Goal: Task Accomplishment & Management: Manage account settings

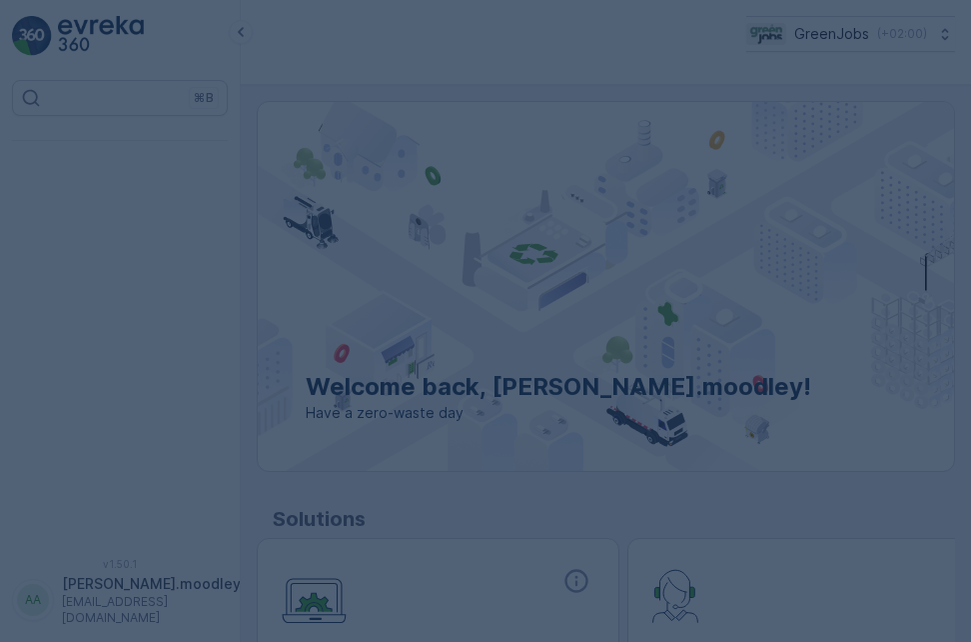
click at [783, 295] on div at bounding box center [485, 321] width 971 height 642
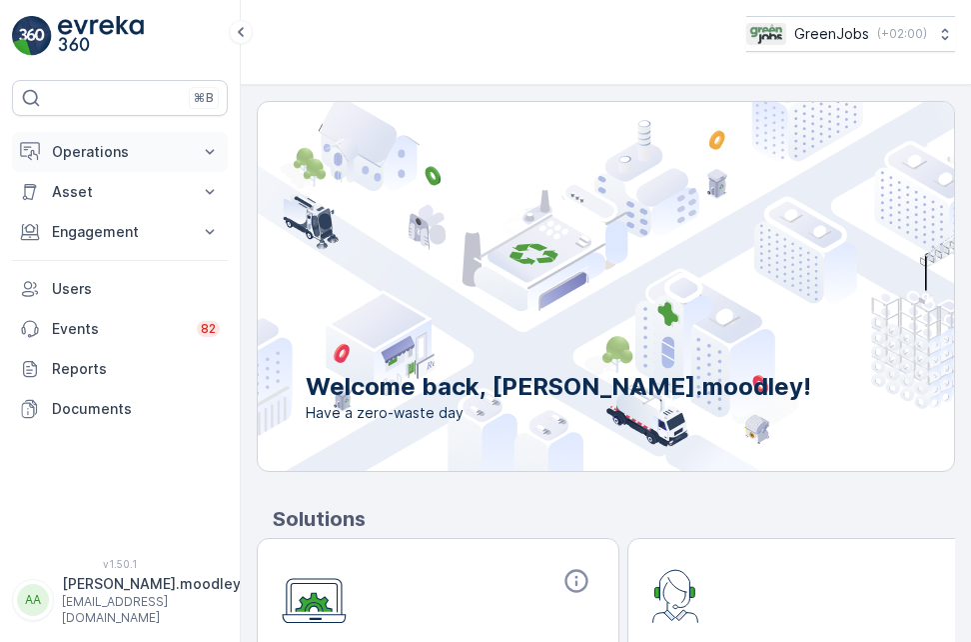
click at [213, 142] on icon at bounding box center [210, 152] width 20 height 20
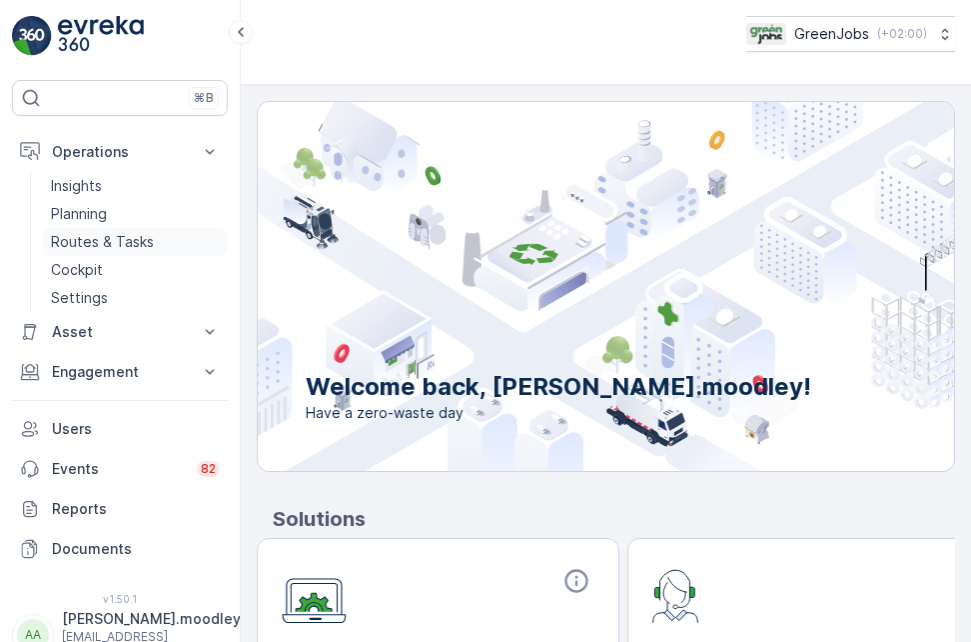
click at [133, 245] on p "Routes & Tasks" at bounding box center [102, 242] width 103 height 20
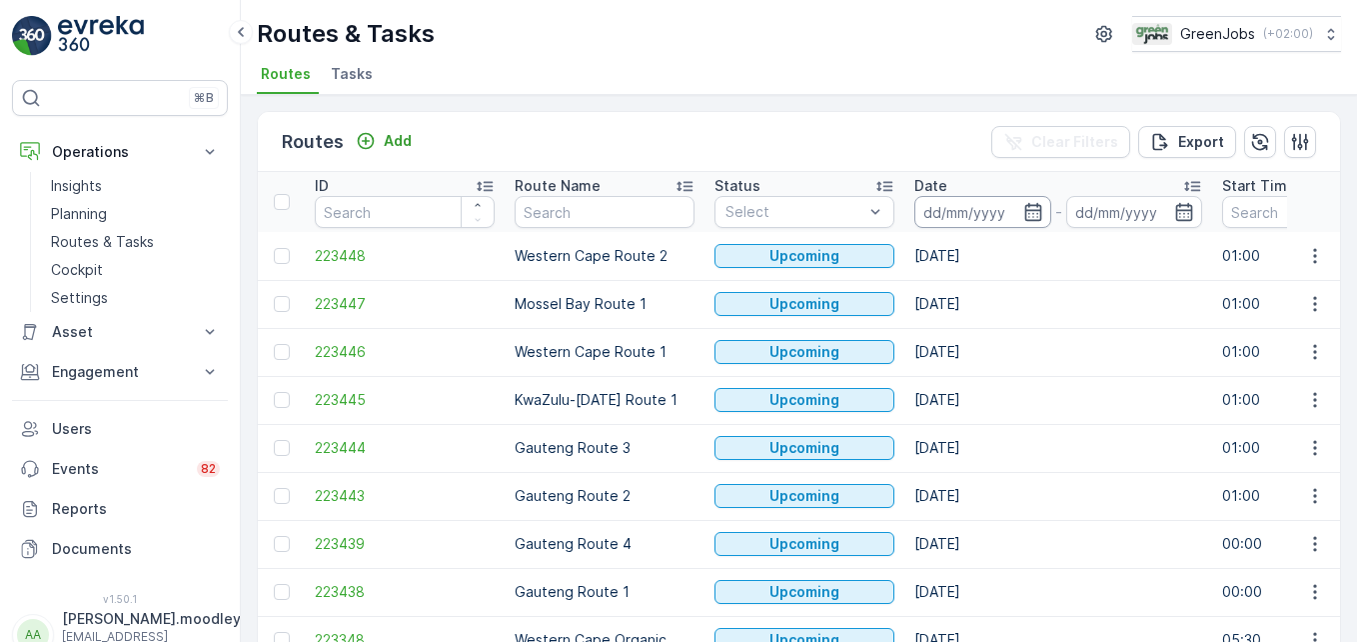
click at [953, 208] on input at bounding box center [982, 212] width 137 height 32
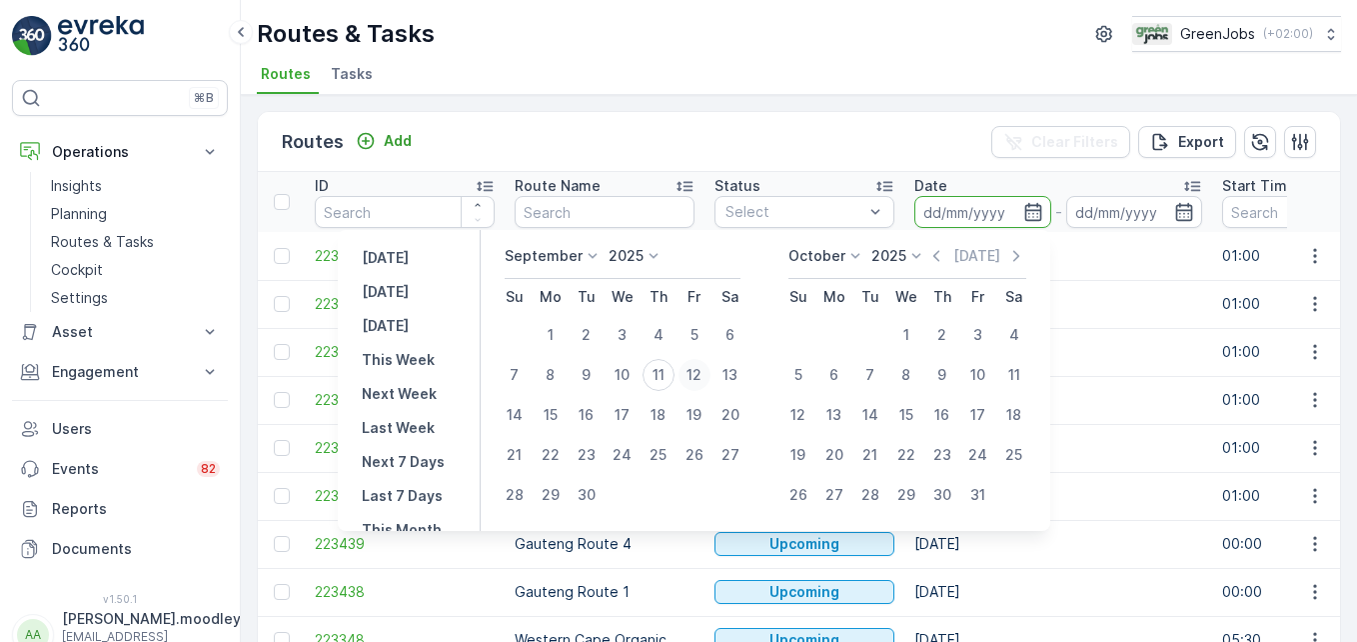
click at [704, 368] on div "12" at bounding box center [695, 375] width 32 height 32
type input "[DATE]"
click at [704, 368] on div "12" at bounding box center [695, 375] width 32 height 32
click at [704, 368] on td "Western Cape Route 1" at bounding box center [605, 352] width 200 height 48
type input "[DATE]"
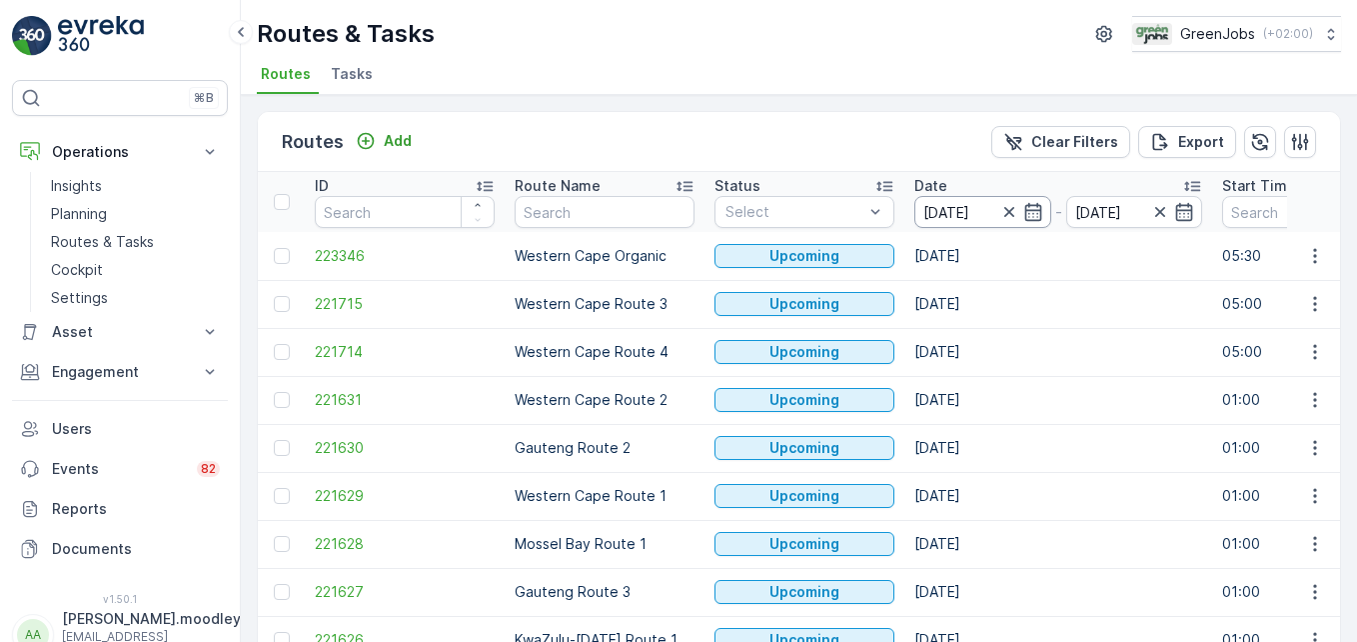
click at [952, 206] on input "[DATE]" at bounding box center [982, 212] width 137 height 32
drag, startPoint x: 952, startPoint y: 206, endPoint x: 1052, endPoint y: 269, distance: 118.1
click at [970, 269] on td "[DATE]" at bounding box center [1058, 256] width 308 height 48
click at [970, 215] on icon "button" at bounding box center [1033, 212] width 20 height 20
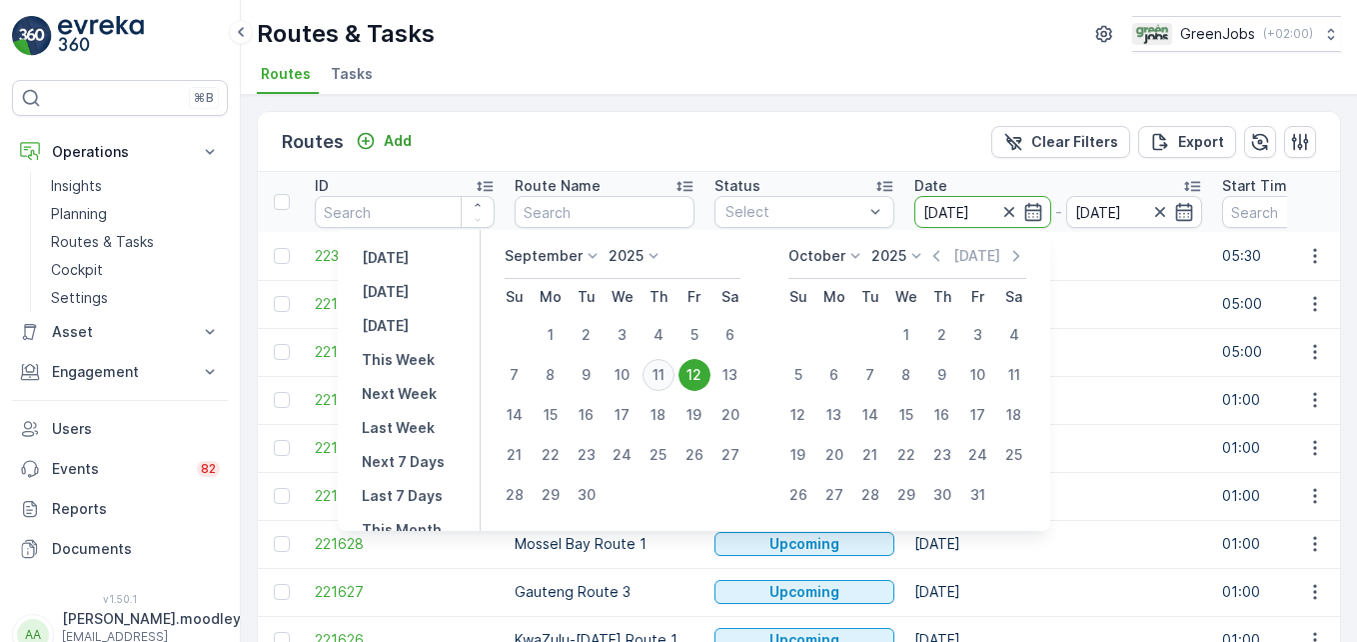
click at [659, 369] on div "11" at bounding box center [659, 375] width 32 height 32
type input "[DATE]"
click at [659, 369] on div "11" at bounding box center [659, 375] width 32 height 32
type input "[DATE]"
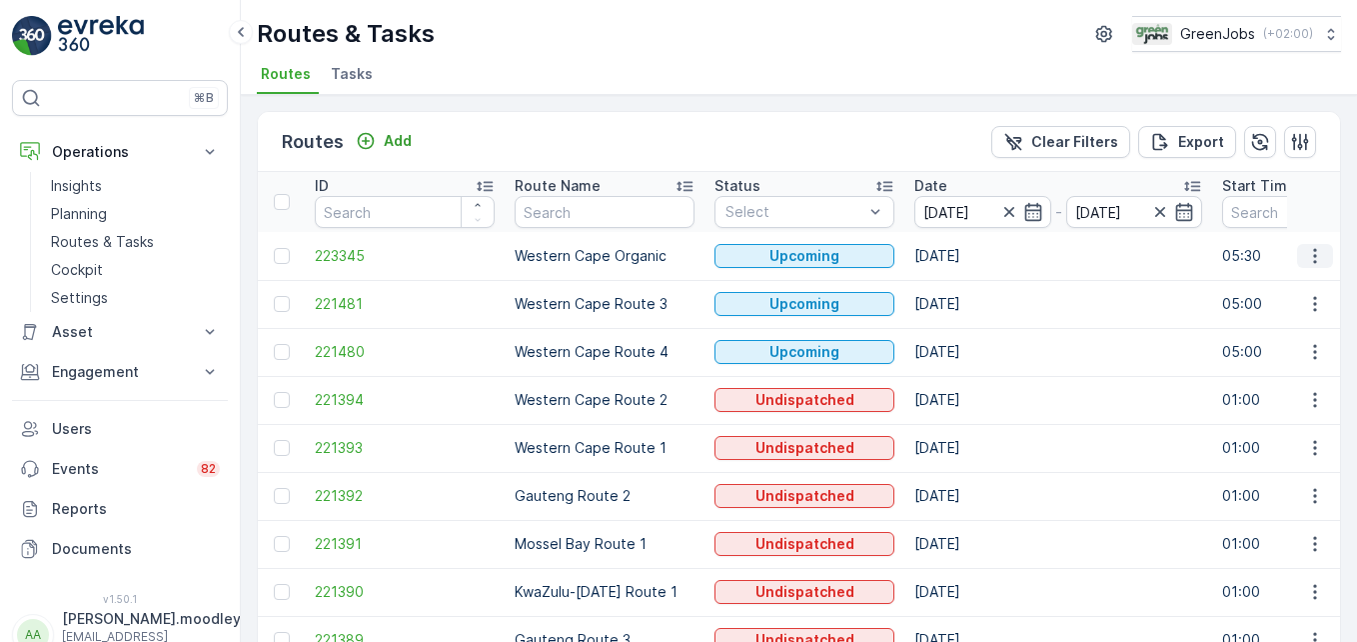
click at [970, 255] on icon "button" at bounding box center [1315, 256] width 20 height 20
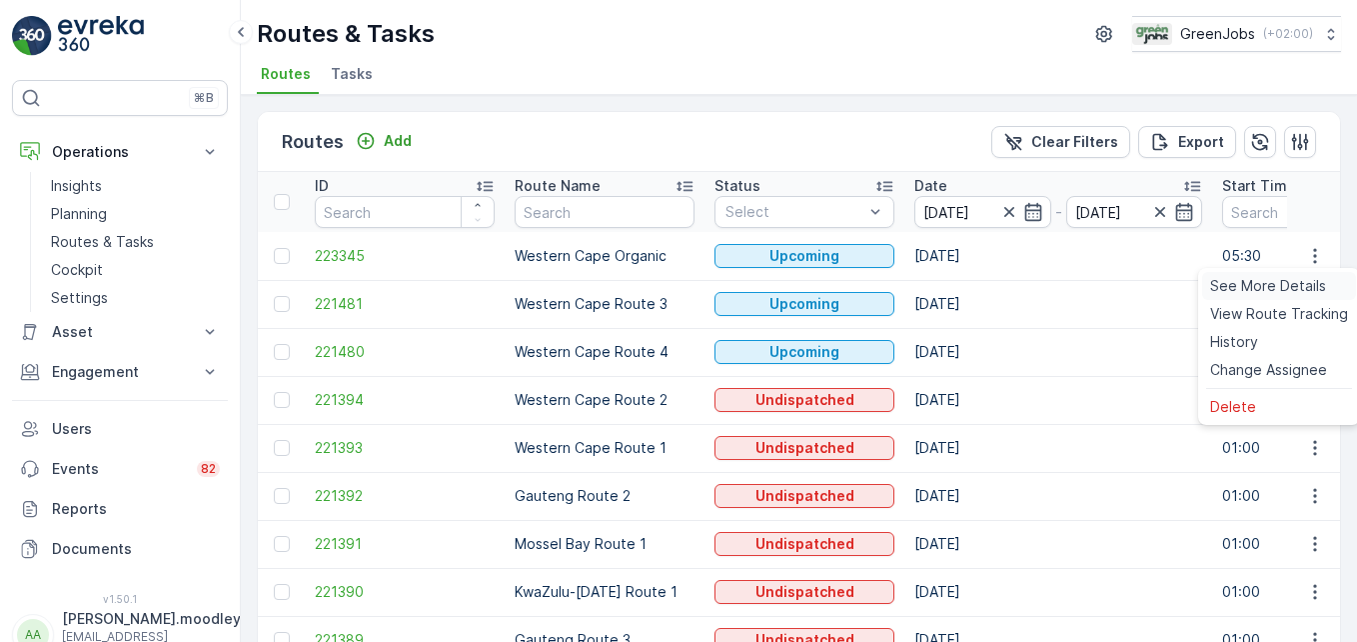
click at [970, 283] on span "See More Details" at bounding box center [1268, 286] width 116 height 20
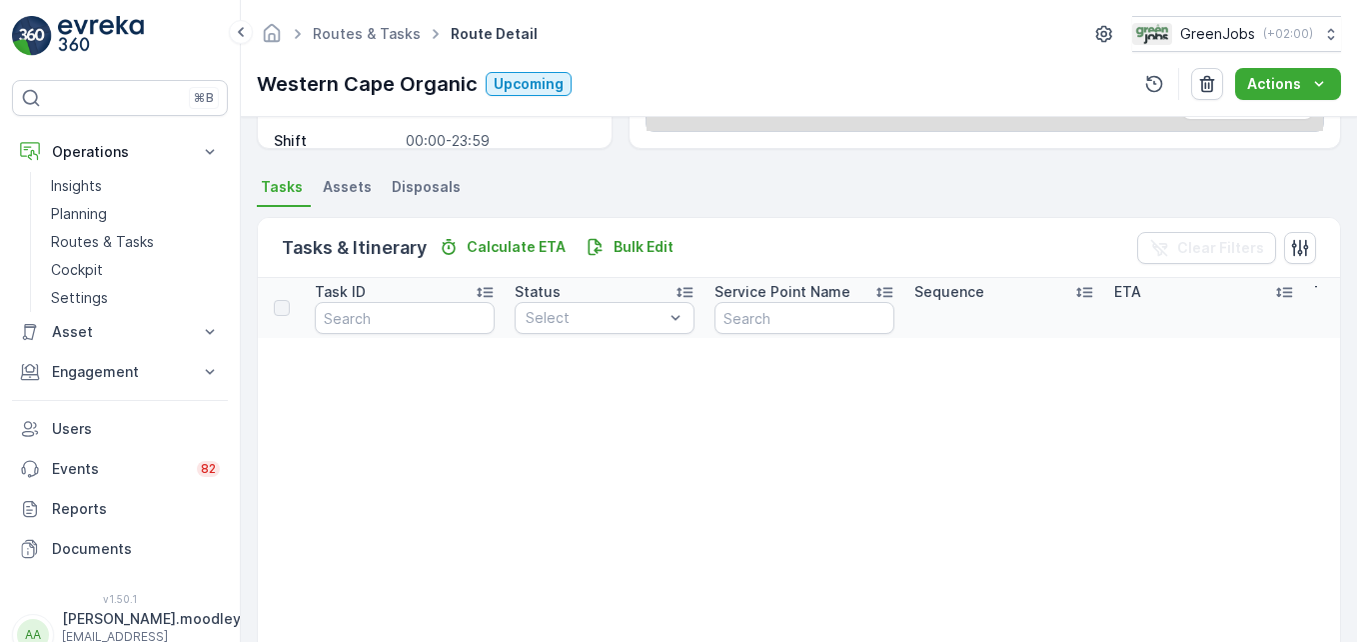
scroll to position [400, 0]
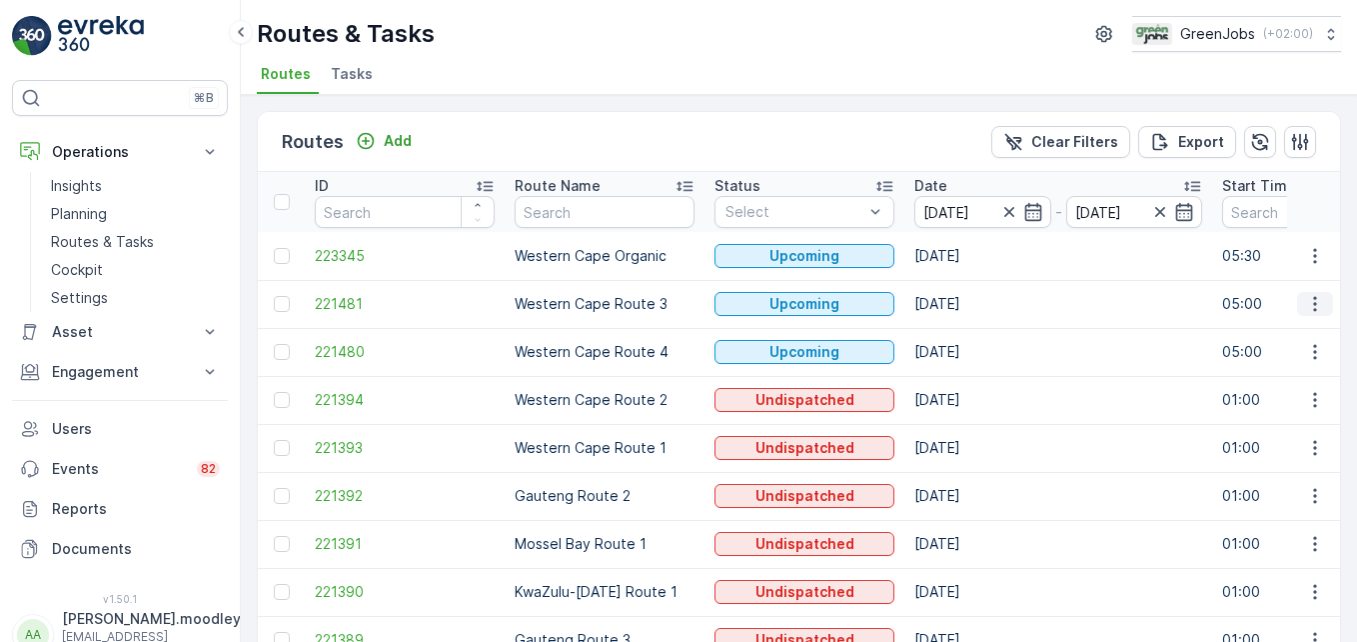
click at [970, 300] on icon "button" at bounding box center [1315, 304] width 20 height 20
click at [970, 336] on span "See More Details" at bounding box center [1268, 334] width 116 height 20
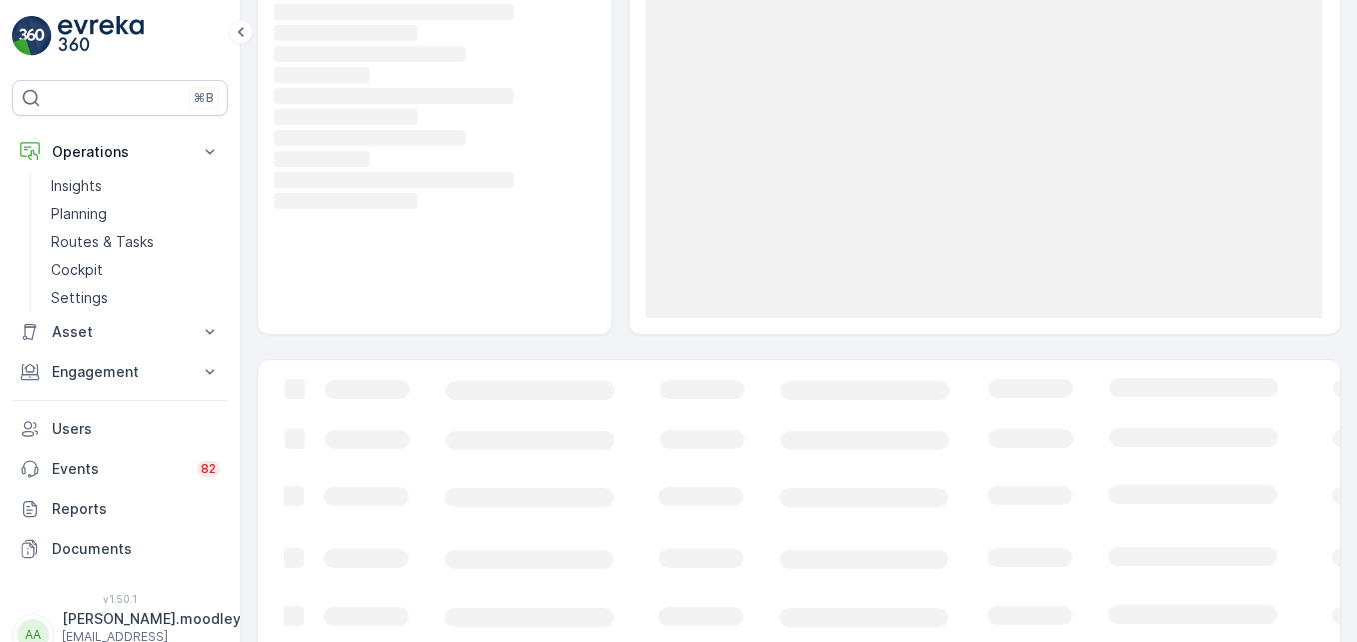
scroll to position [200, 0]
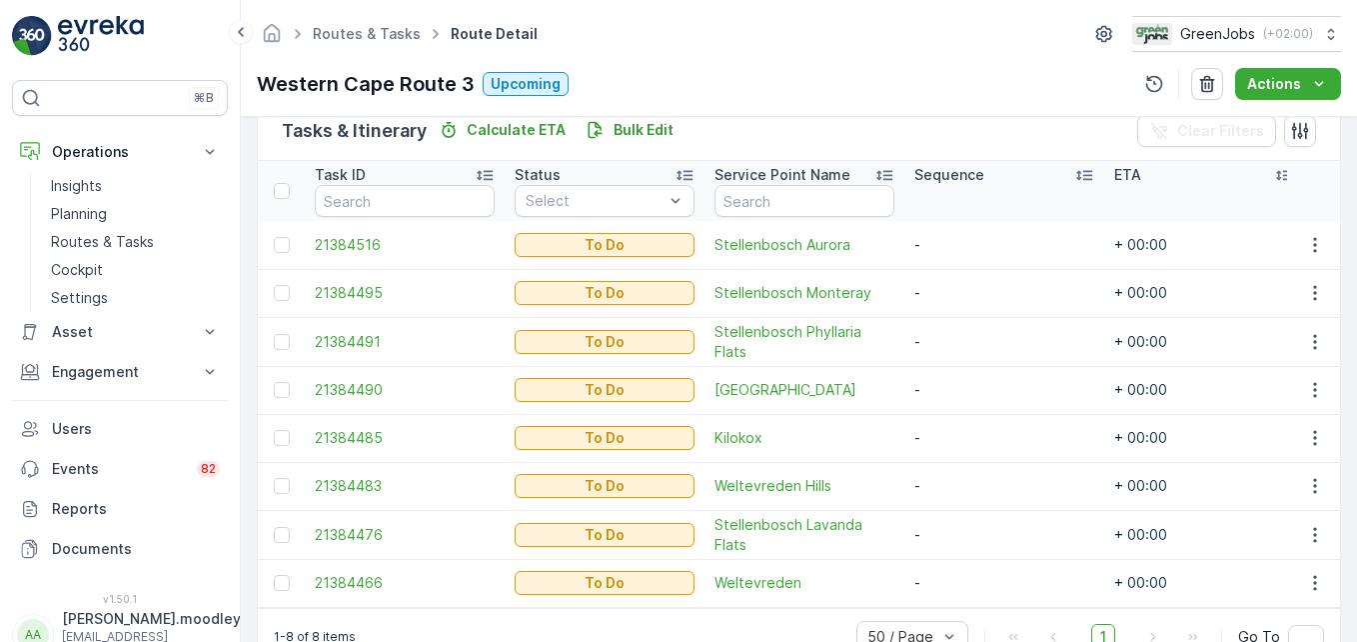
scroll to position [561, 0]
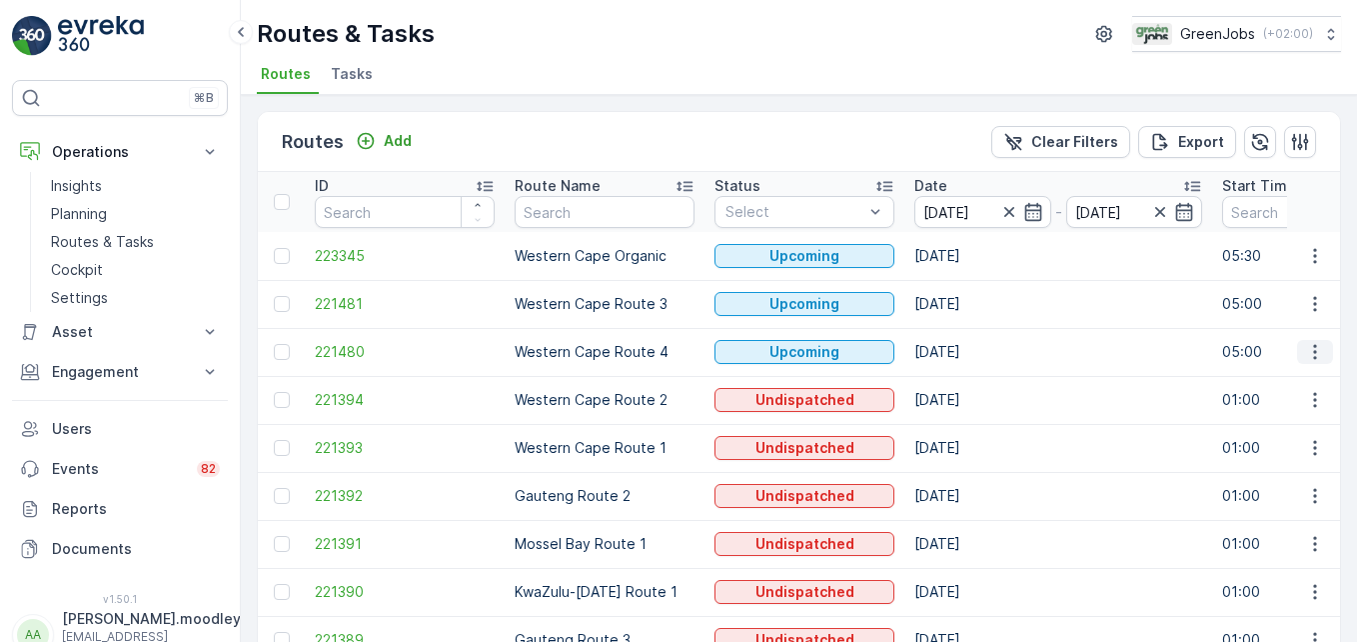
click at [970, 349] on icon "button" at bounding box center [1315, 352] width 20 height 20
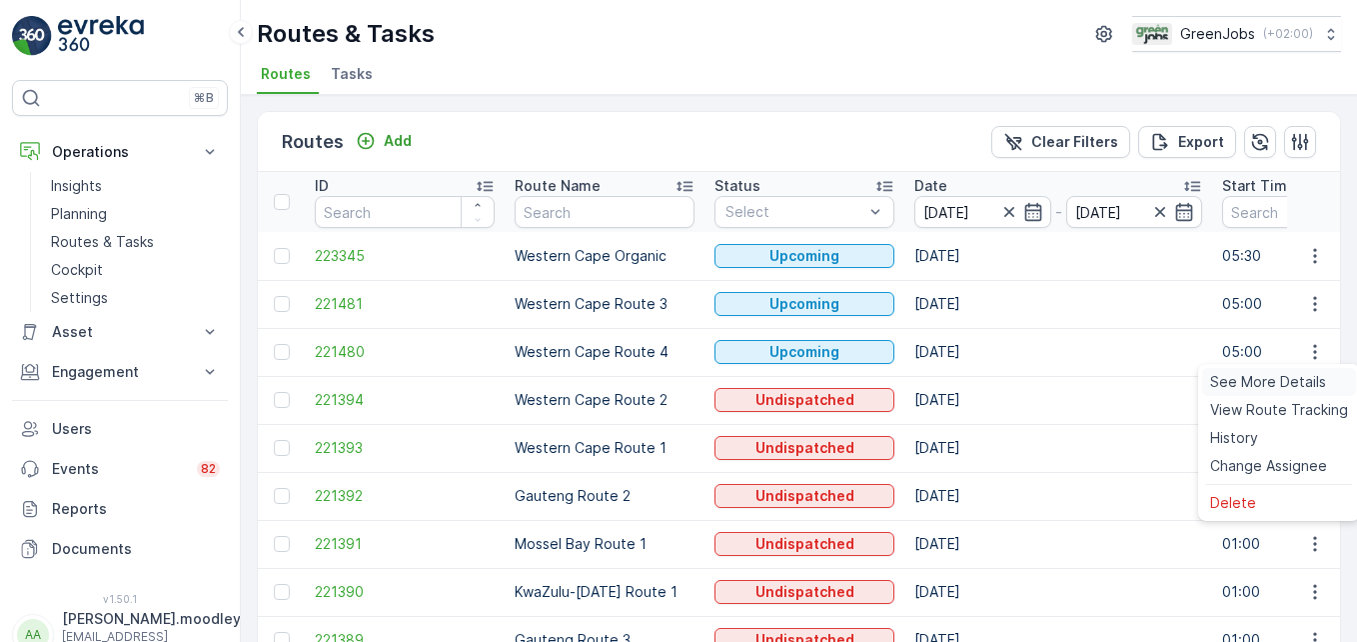
click at [970, 382] on span "See More Details" at bounding box center [1268, 382] width 116 height 20
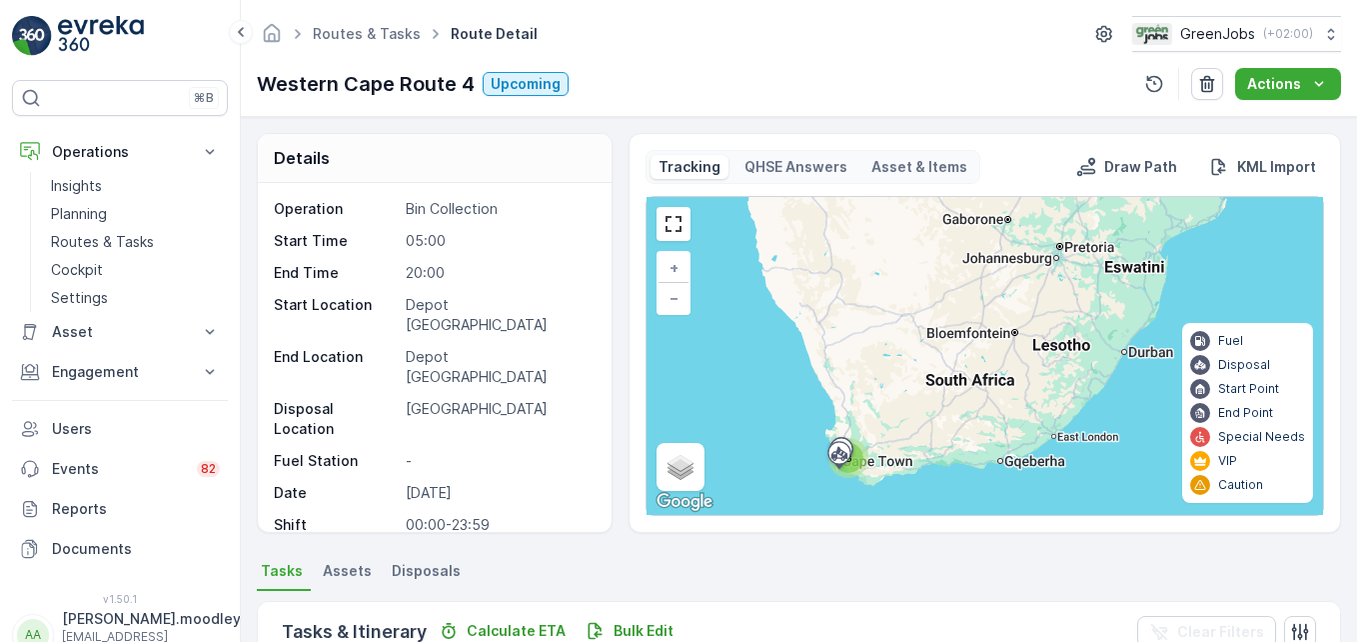
scroll to position [390, 0]
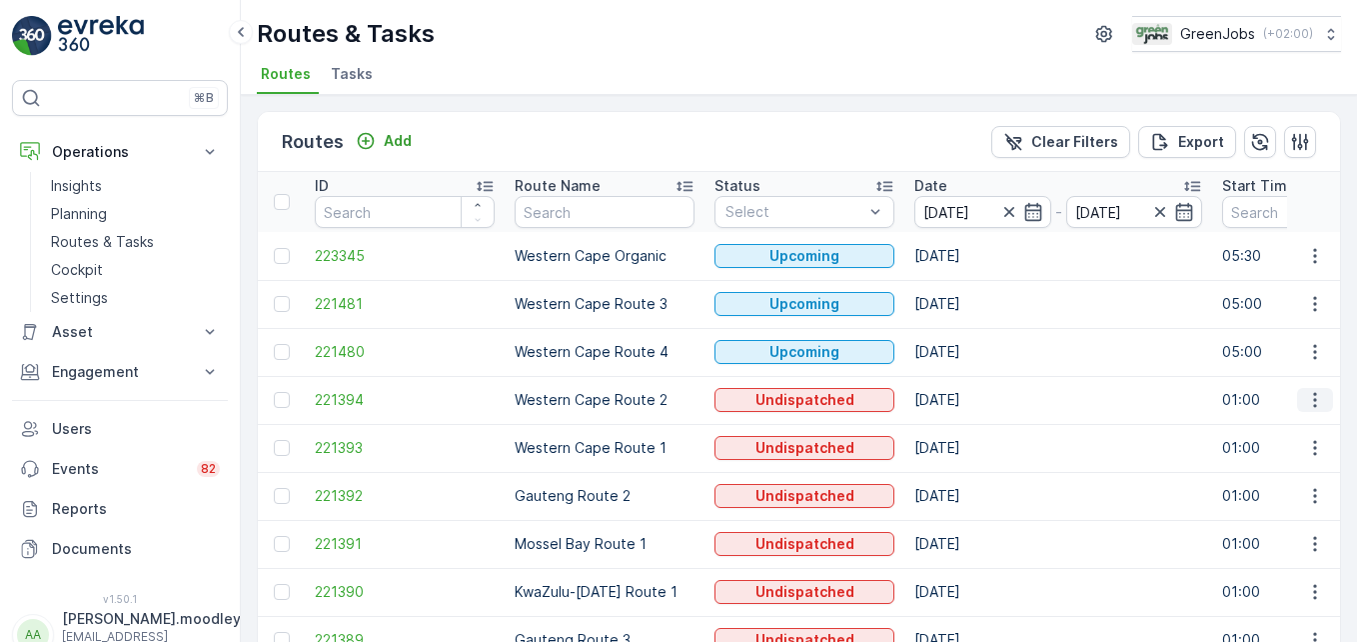
click at [970, 396] on icon "button" at bounding box center [1315, 400] width 20 height 20
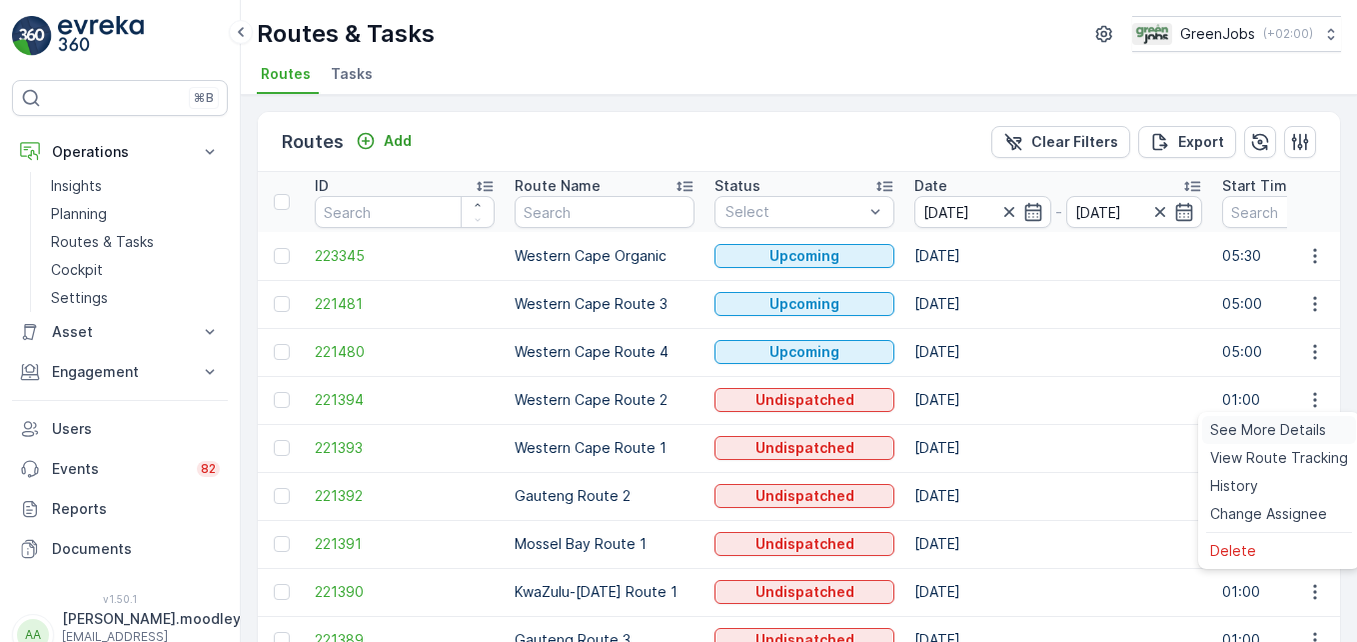
click at [970, 426] on span "See More Details" at bounding box center [1268, 430] width 116 height 20
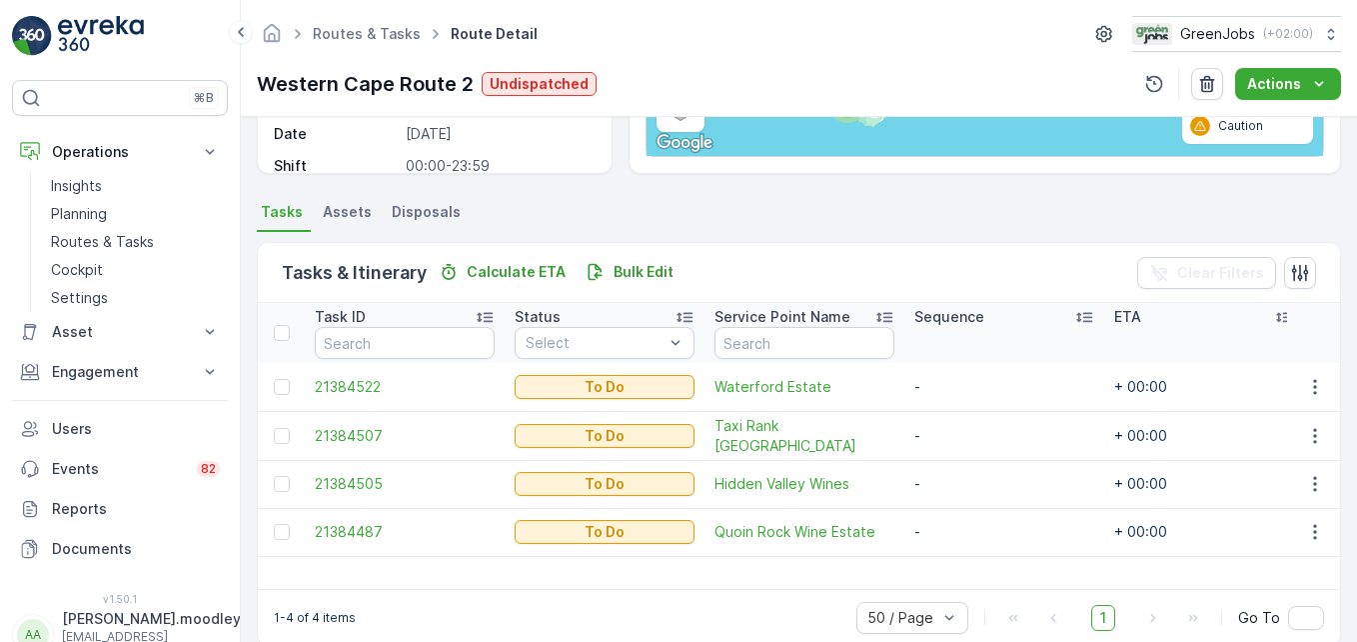
scroll to position [390, 0]
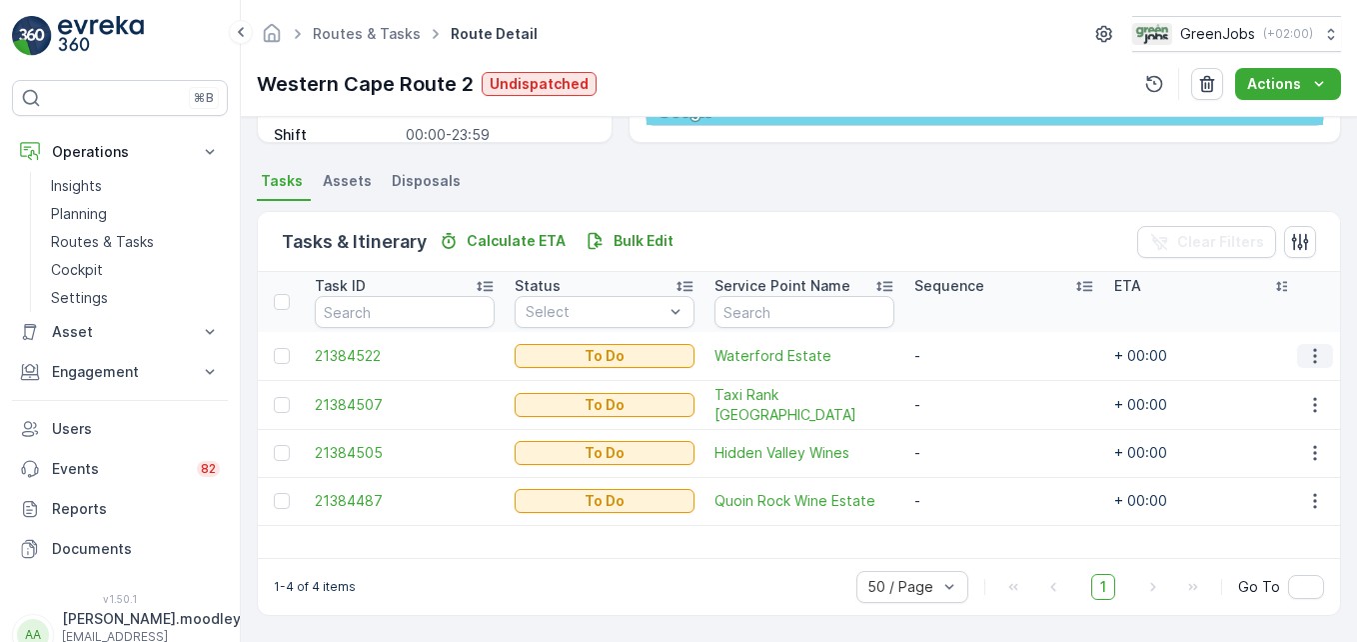
click at [970, 360] on icon "button" at bounding box center [1315, 356] width 20 height 20
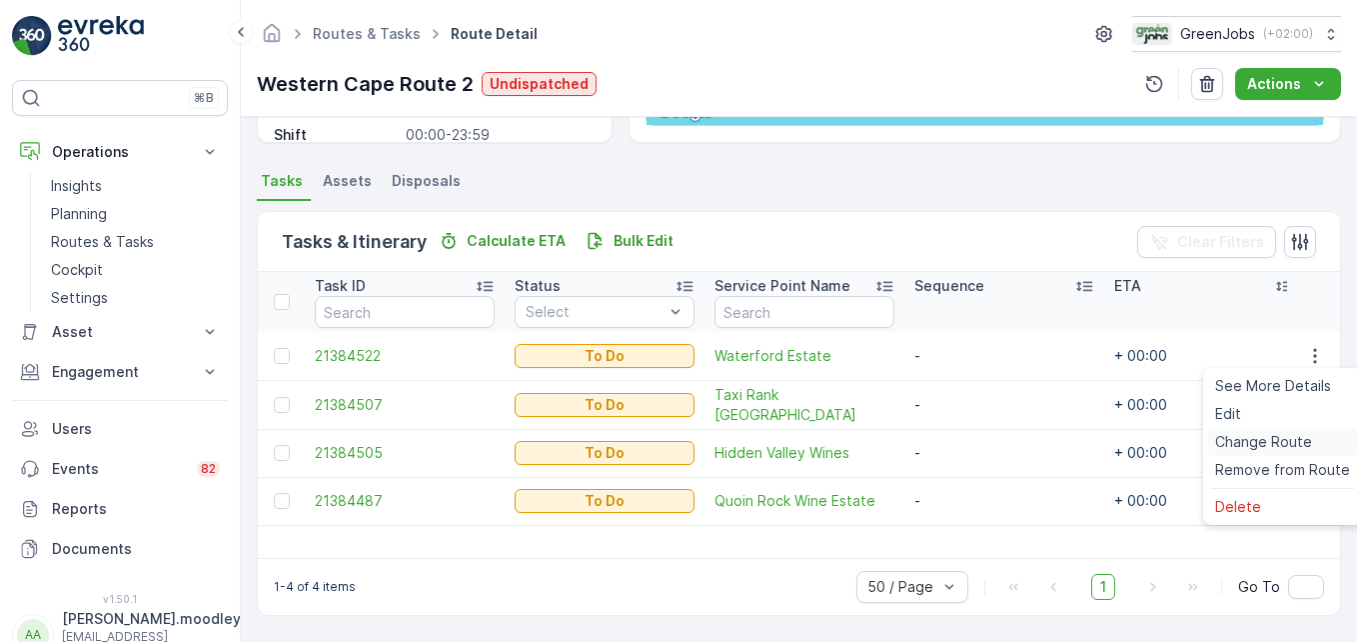
click at [970, 445] on span "Change Route" at bounding box center [1263, 442] width 97 height 20
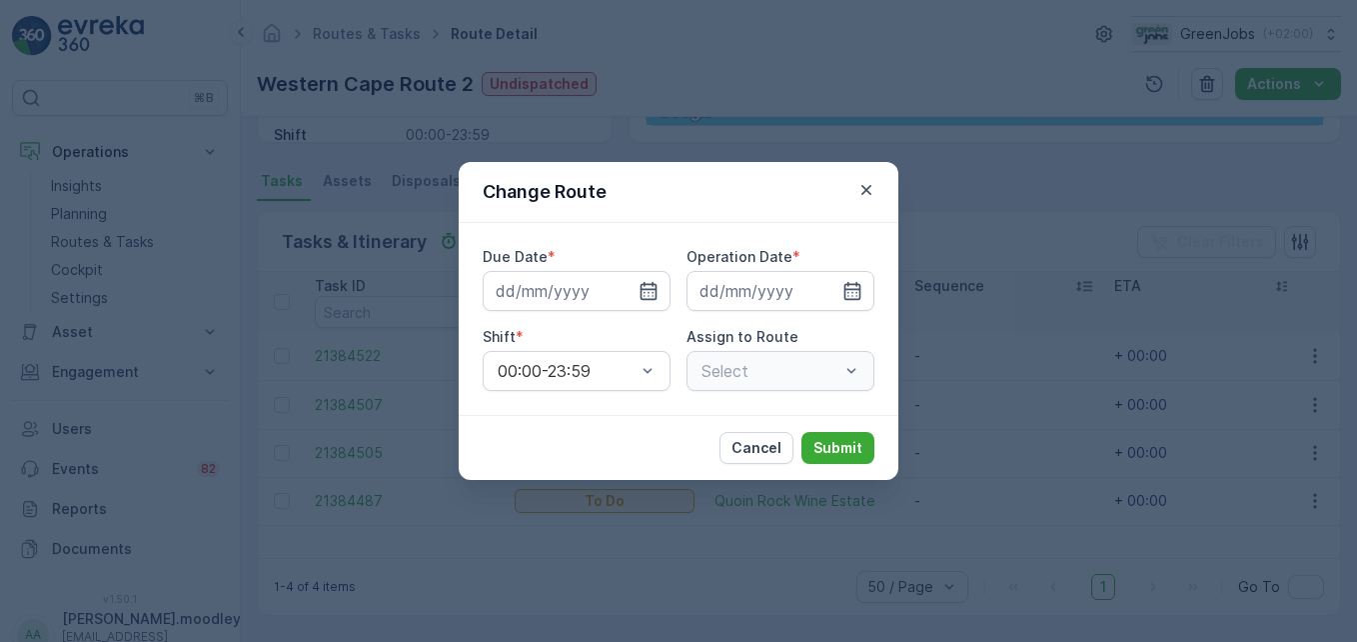
type input "[DATE]"
click at [651, 290] on icon "button" at bounding box center [649, 291] width 17 height 18
click at [656, 286] on icon "button" at bounding box center [649, 291] width 17 height 18
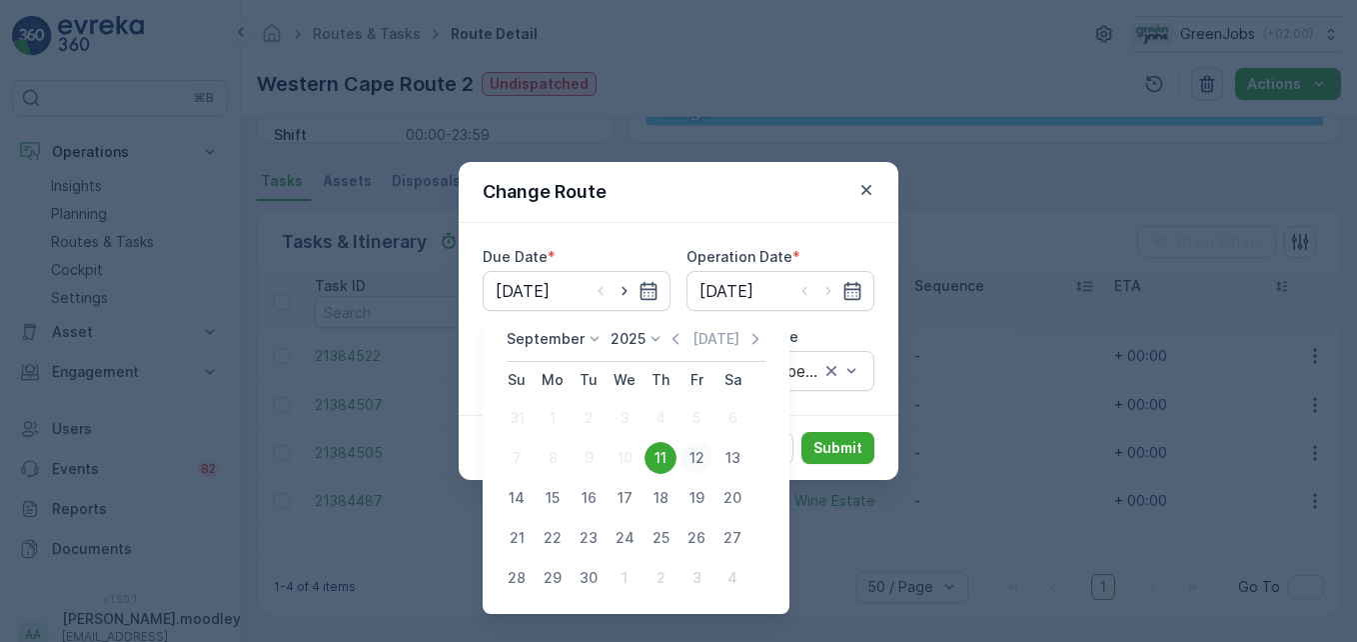
click at [701, 448] on div "12" at bounding box center [697, 458] width 32 height 32
type input "[DATE]"
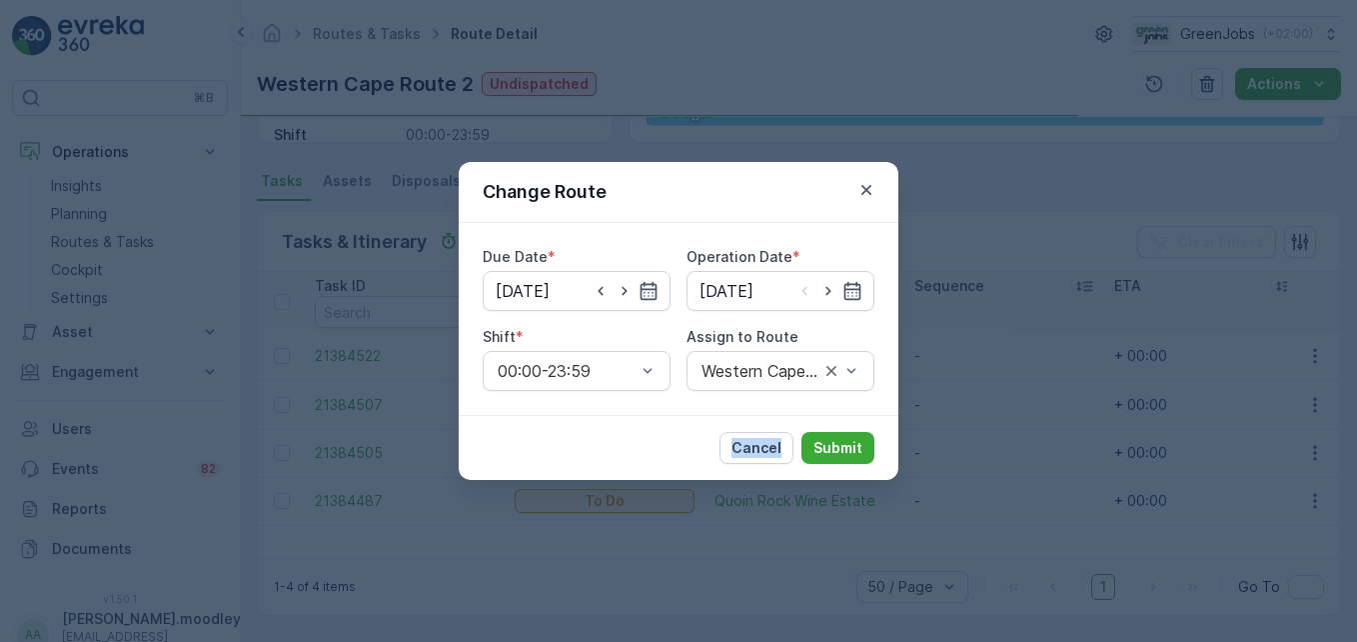
click at [701, 448] on div "Cancel Submit" at bounding box center [679, 447] width 440 height 65
drag, startPoint x: 701, startPoint y: 448, endPoint x: 605, endPoint y: 339, distance: 145.2
click at [605, 339] on div "Shift *" at bounding box center [577, 337] width 188 height 20
click at [858, 289] on icon "button" at bounding box center [852, 291] width 17 height 18
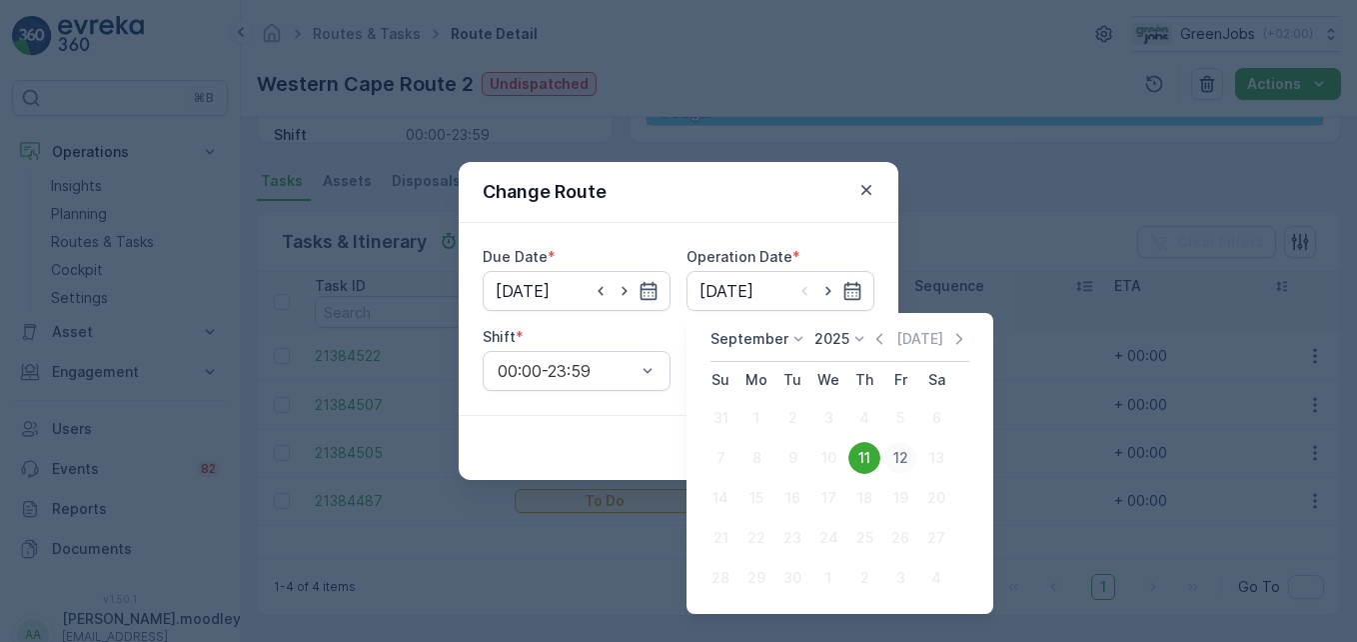
click at [899, 450] on div "12" at bounding box center [900, 458] width 32 height 32
type input "[DATE]"
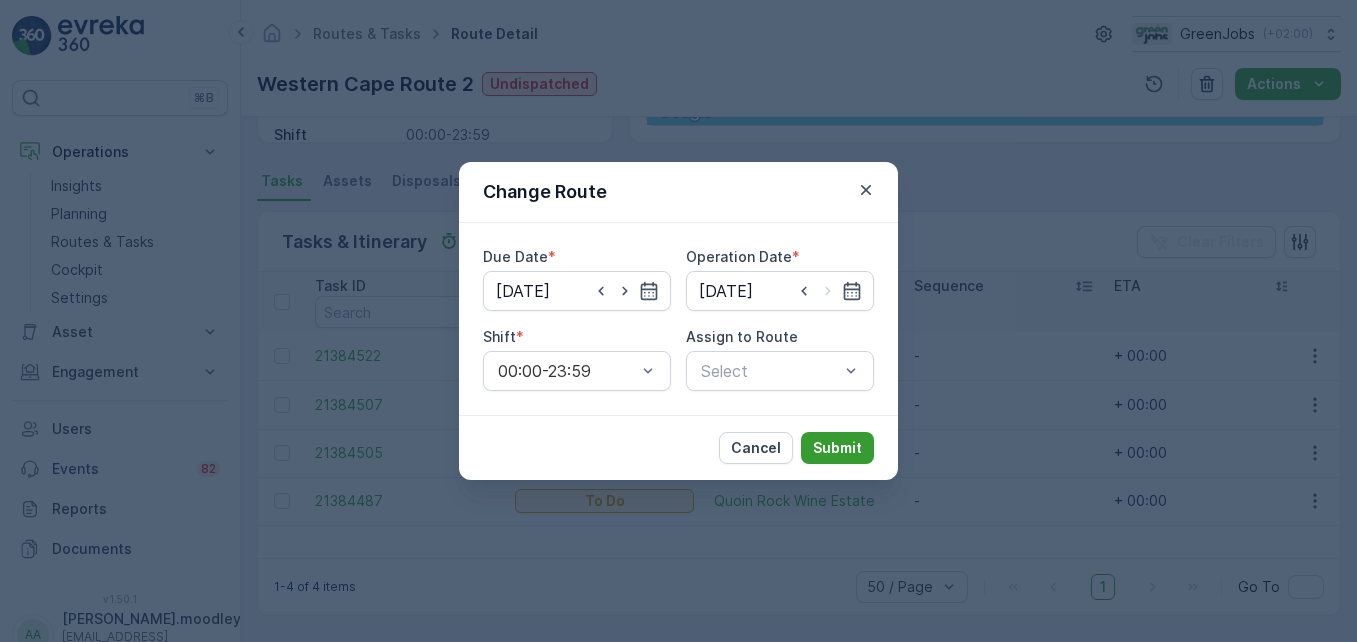
click at [849, 436] on button "Submit" at bounding box center [837, 448] width 73 height 32
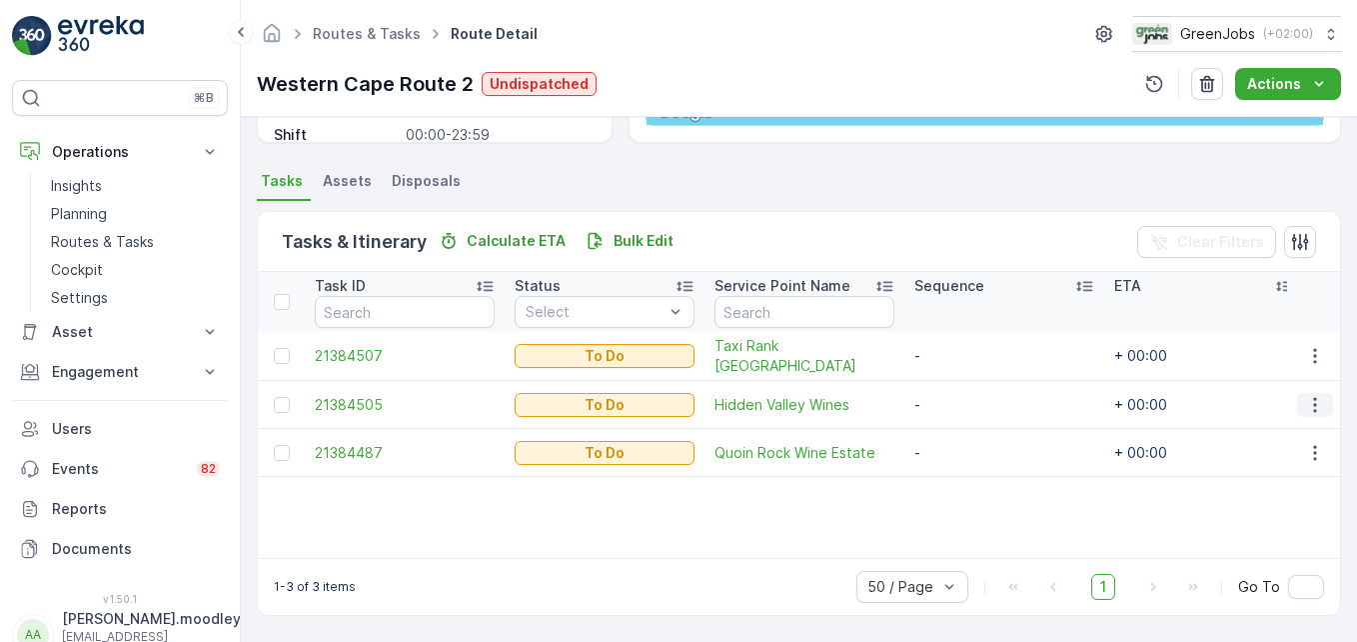
click at [970, 404] on icon "button" at bounding box center [1315, 405] width 20 height 20
click at [970, 485] on span "Change Route" at bounding box center [1263, 490] width 97 height 20
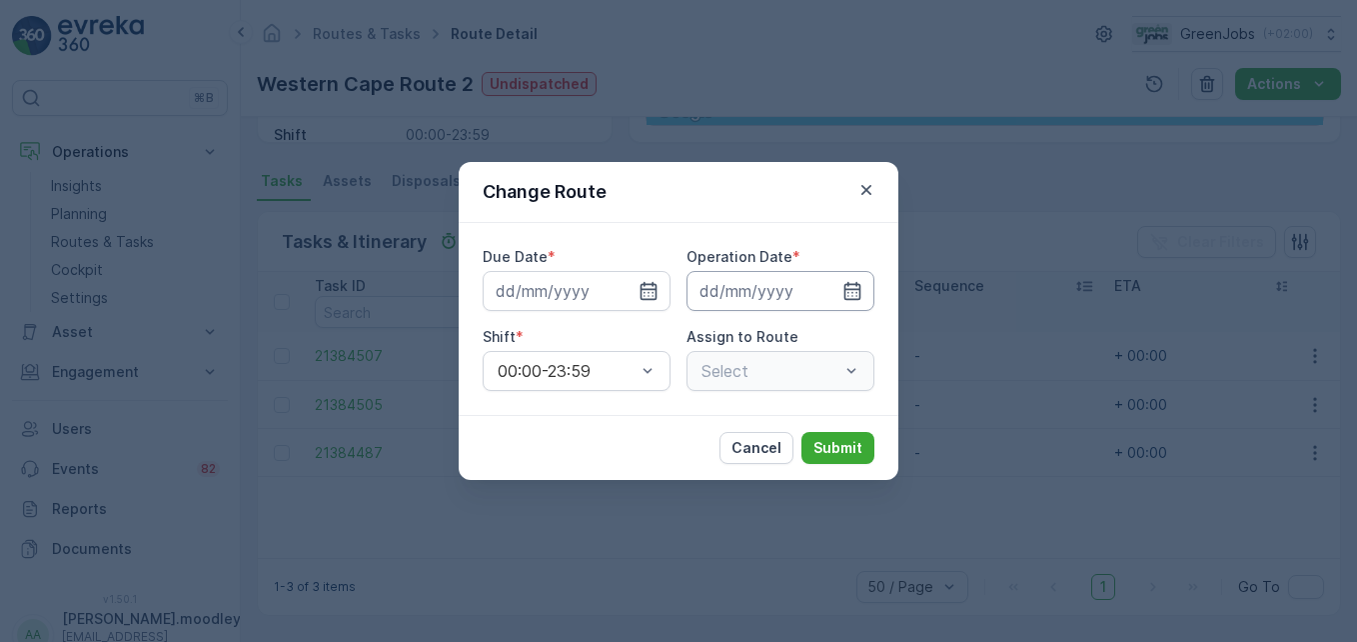
type input "[DATE]"
click at [652, 295] on icon "button" at bounding box center [649, 291] width 20 height 20
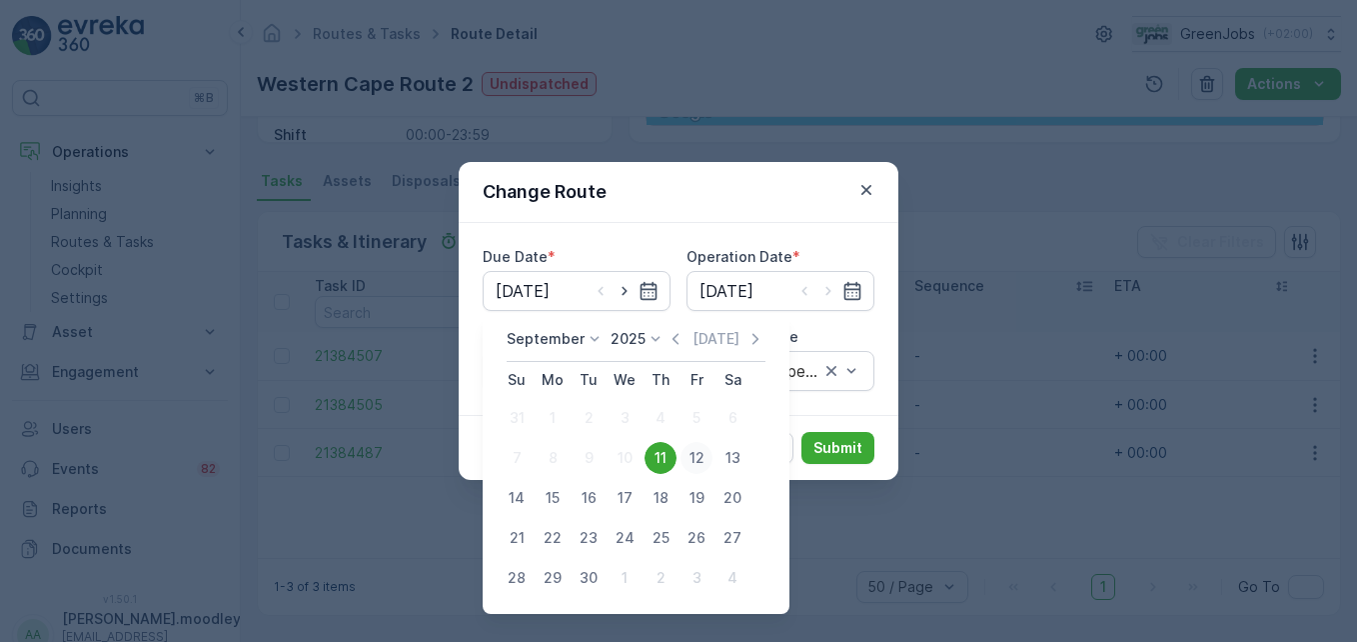
click at [701, 457] on div "12" at bounding box center [697, 458] width 32 height 32
type input "[DATE]"
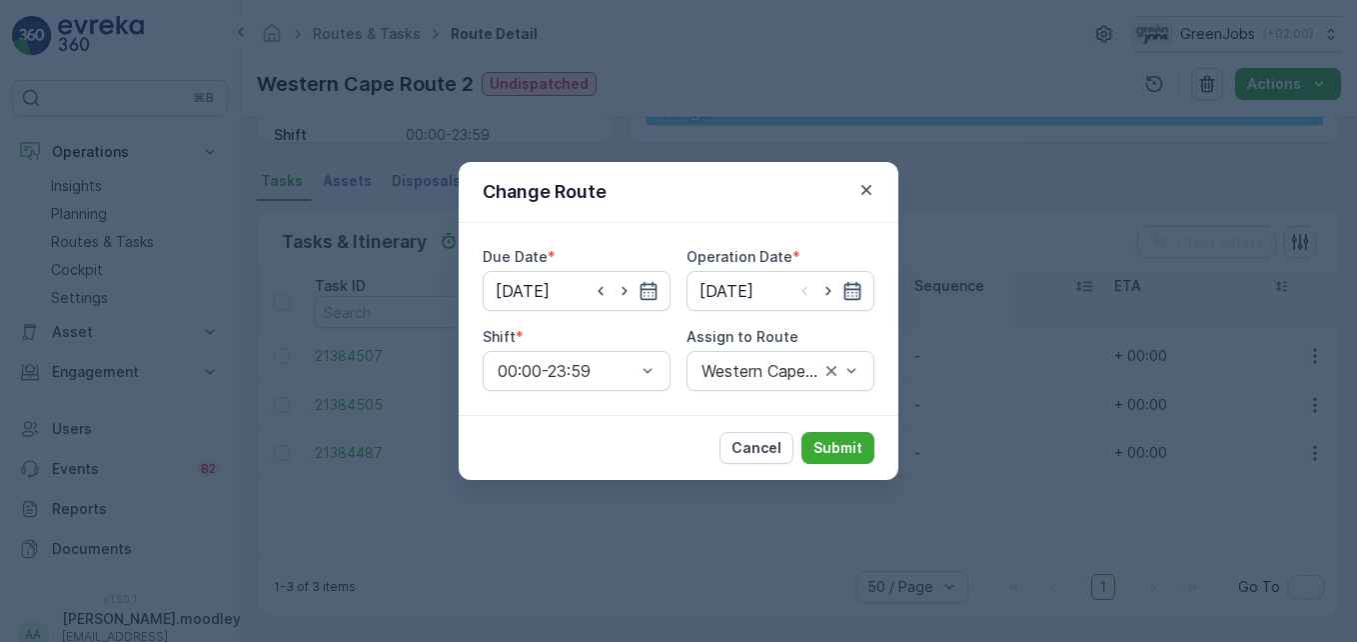
click at [859, 293] on icon "button" at bounding box center [852, 291] width 17 height 18
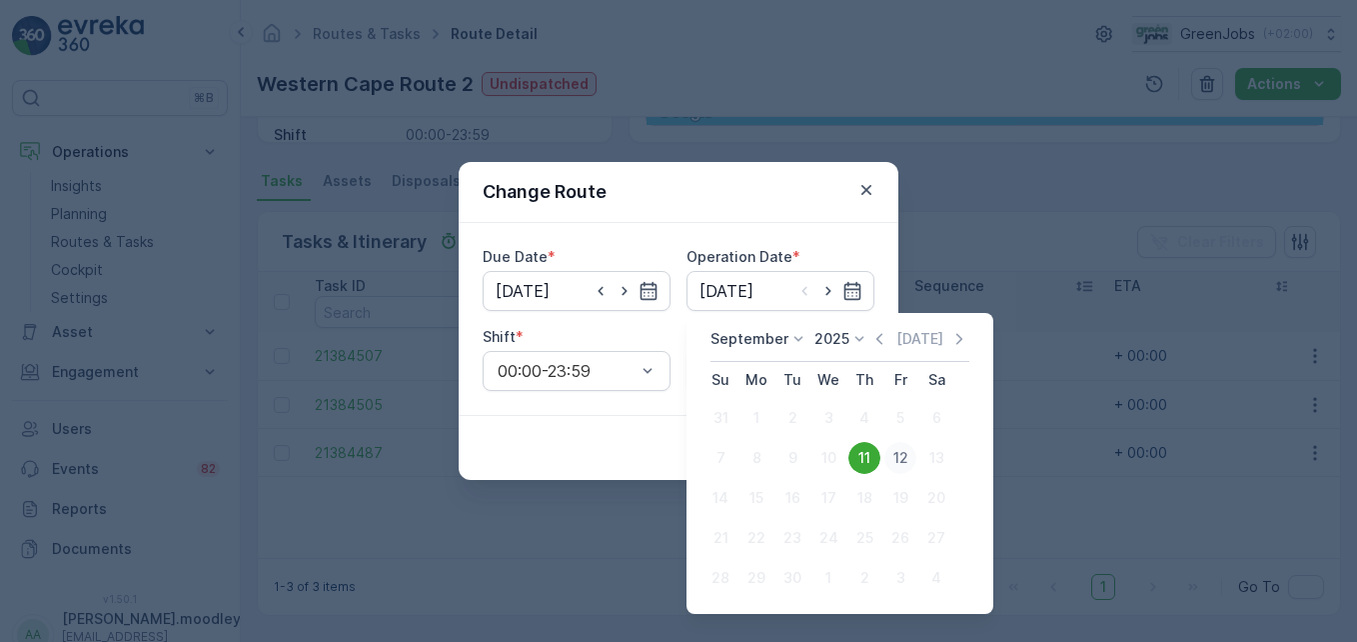
click at [900, 457] on div "12" at bounding box center [900, 458] width 32 height 32
type input "[DATE]"
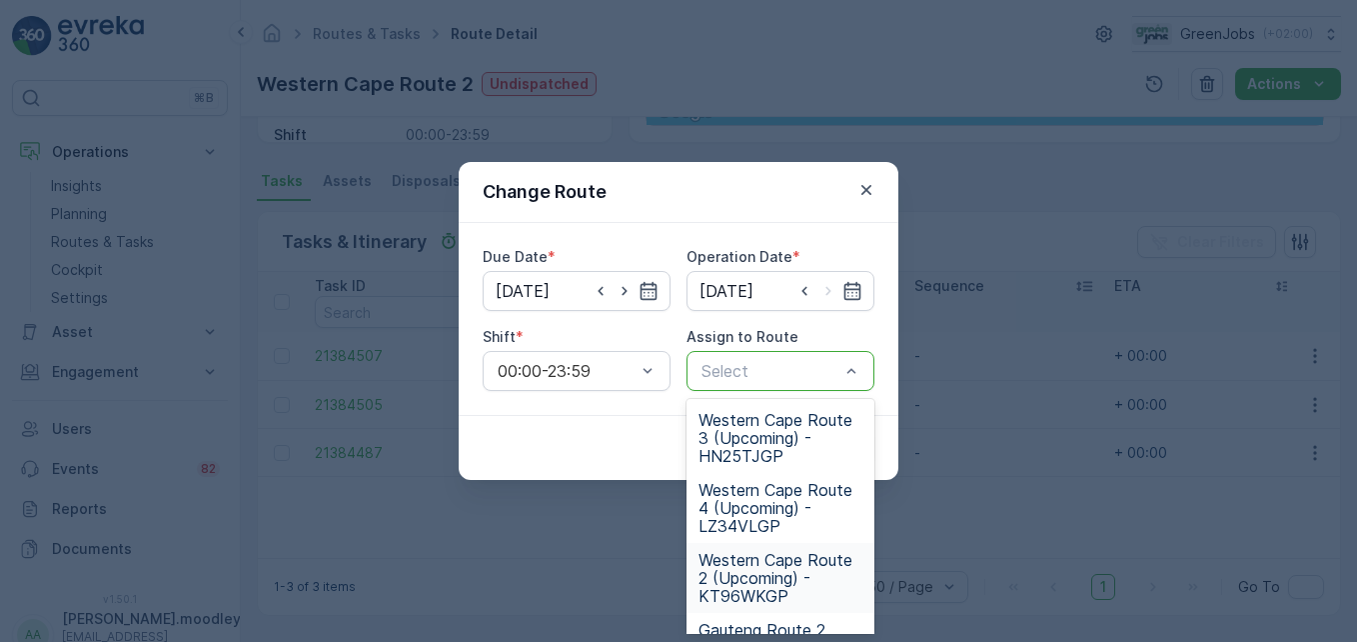
click at [742, 574] on span "Western Cape Route 2 (Upcoming) - KT96WKGP" at bounding box center [781, 578] width 164 height 54
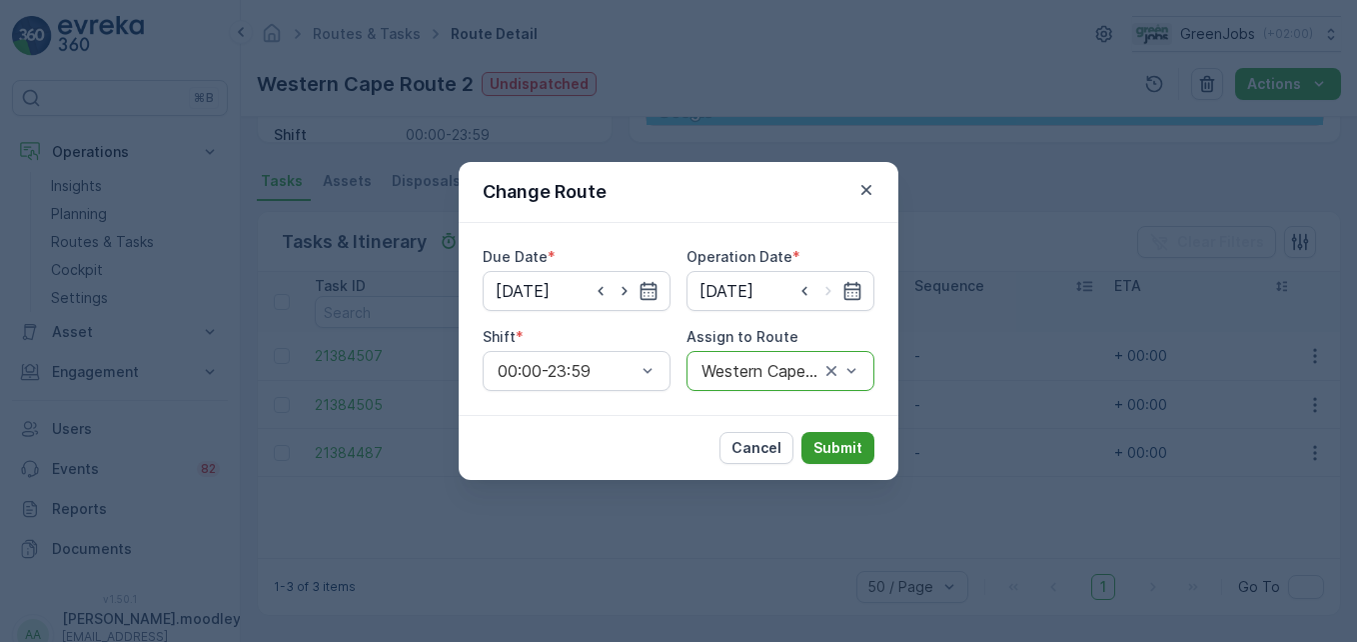
click at [851, 451] on p "Submit" at bounding box center [837, 448] width 49 height 20
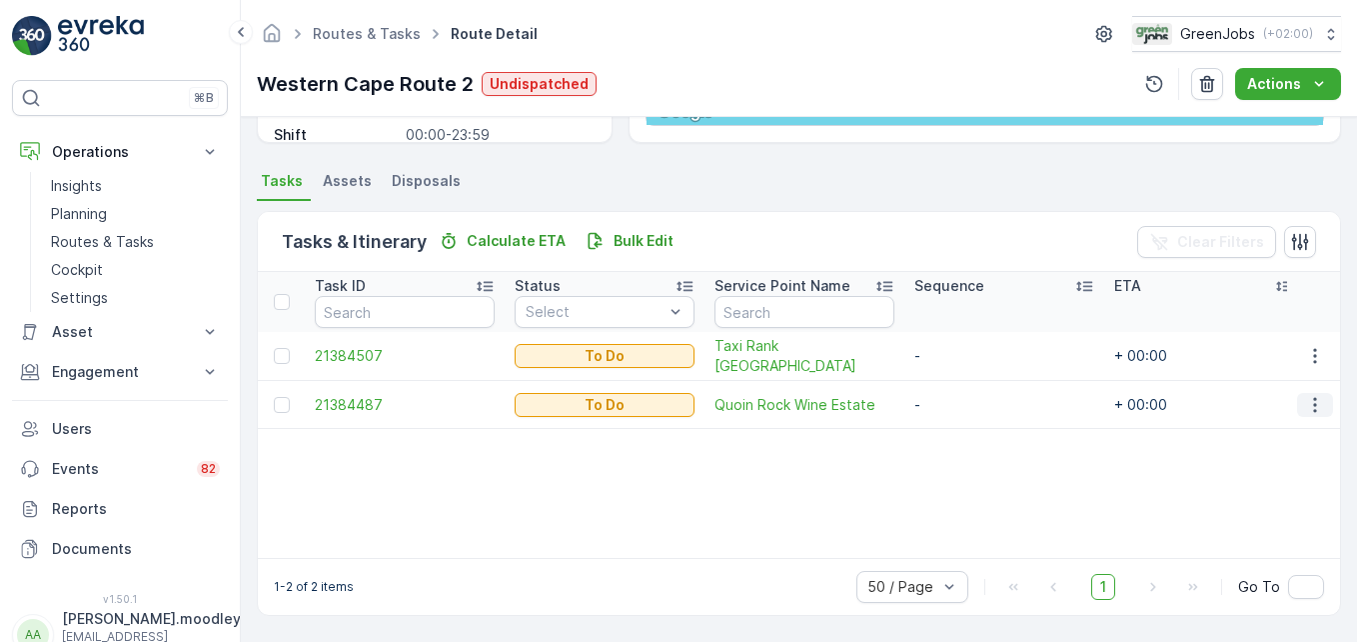
click at [970, 402] on icon "button" at bounding box center [1315, 405] width 20 height 20
click at [970, 484] on span "Change Route" at bounding box center [1263, 490] width 97 height 20
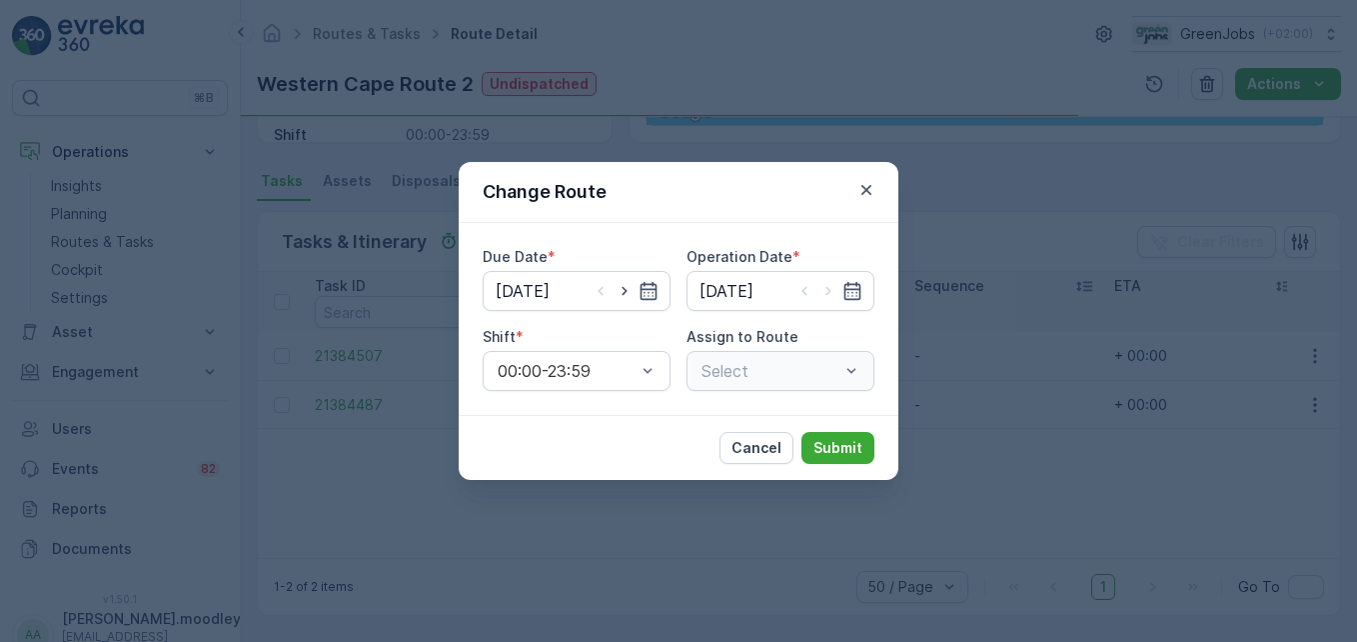
type input "[DATE]"
click at [652, 285] on icon "button" at bounding box center [649, 291] width 20 height 20
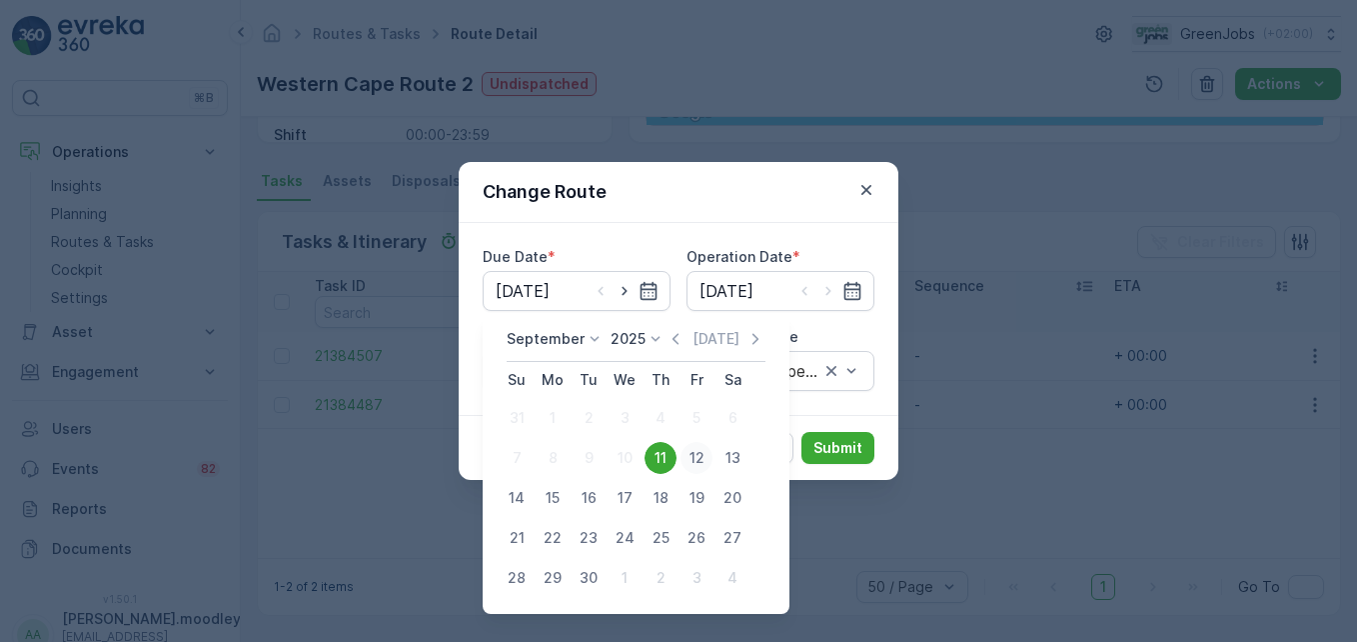
click at [700, 454] on div "12" at bounding box center [697, 458] width 32 height 32
type input "[DATE]"
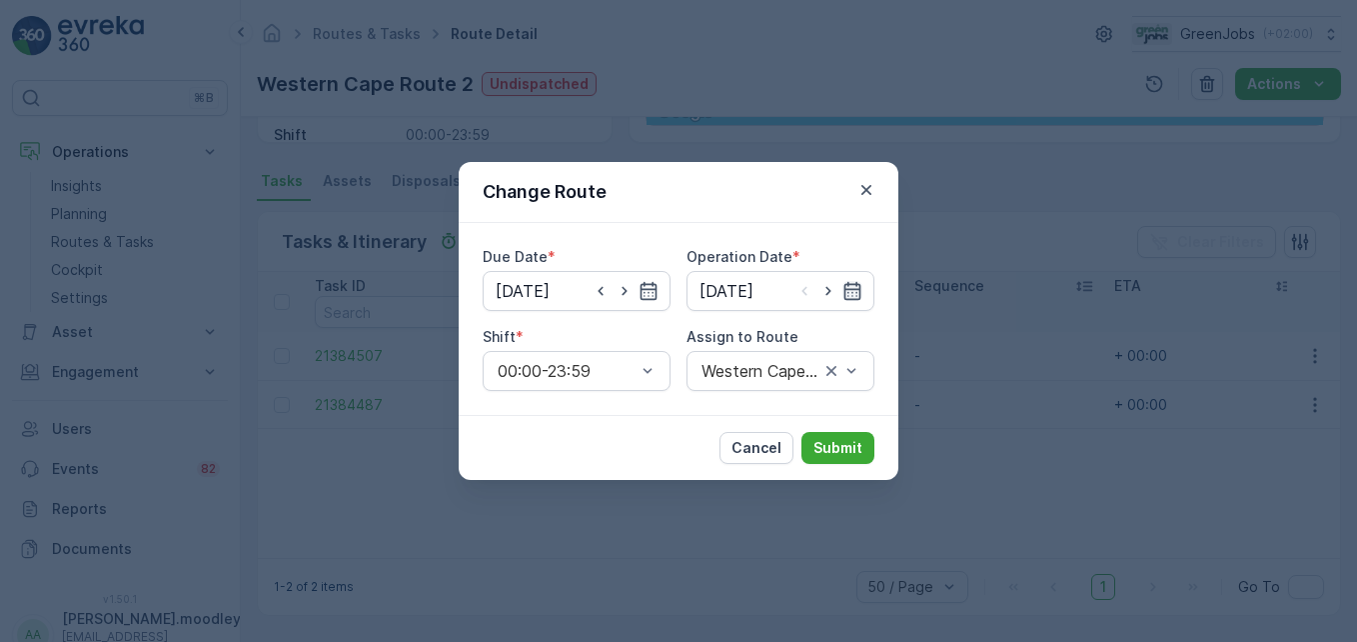
click at [861, 289] on icon "button" at bounding box center [852, 291] width 20 height 20
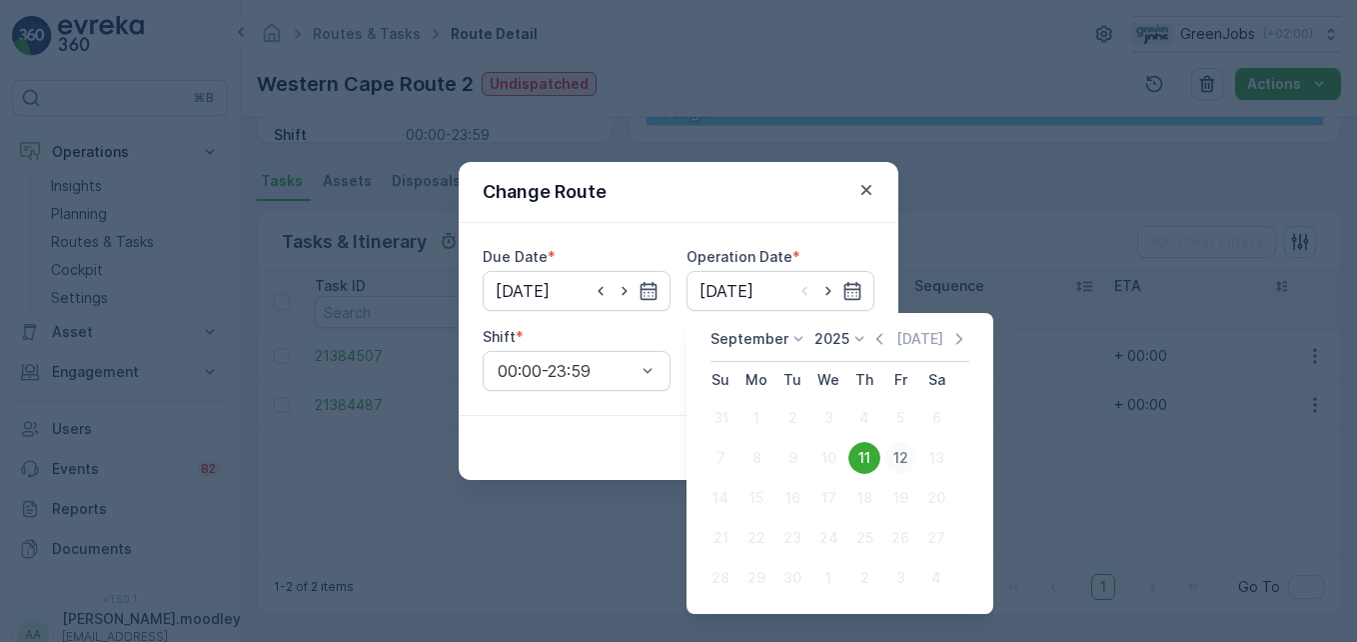
click at [896, 449] on div "12" at bounding box center [900, 458] width 32 height 32
type input "[DATE]"
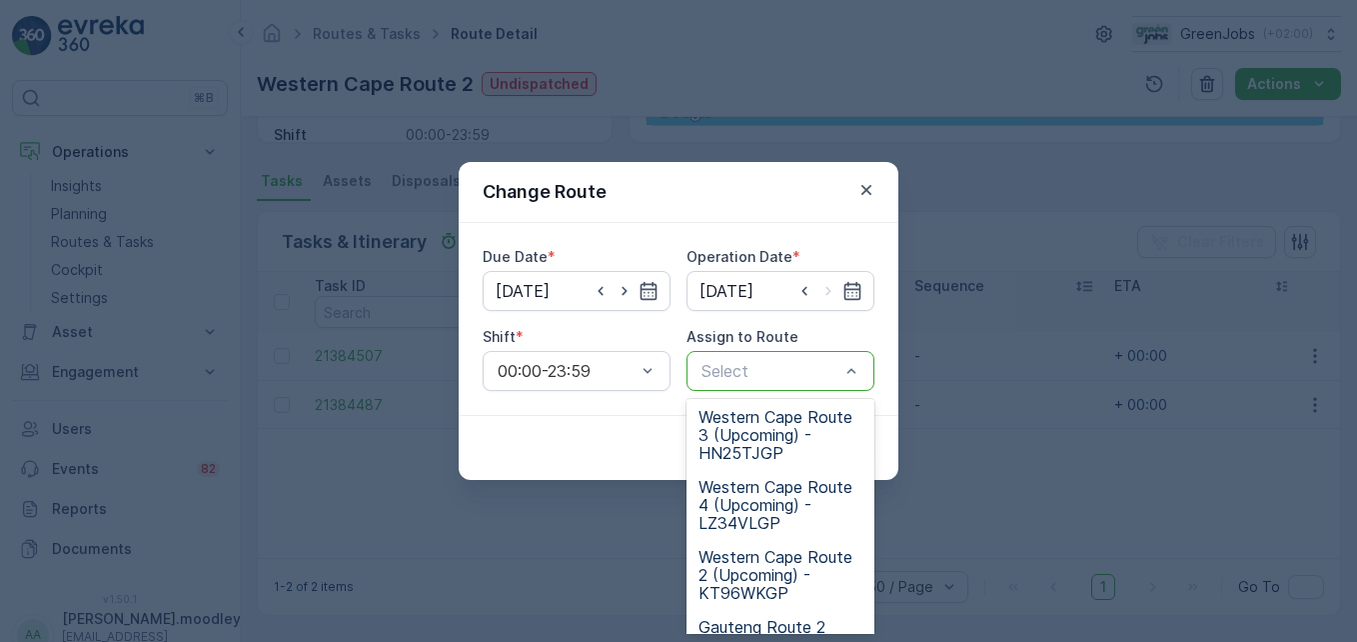
scroll to position [0, 0]
click at [733, 584] on span "Western Cape Route 2 (Upcoming) - KT96WKGP" at bounding box center [781, 578] width 164 height 54
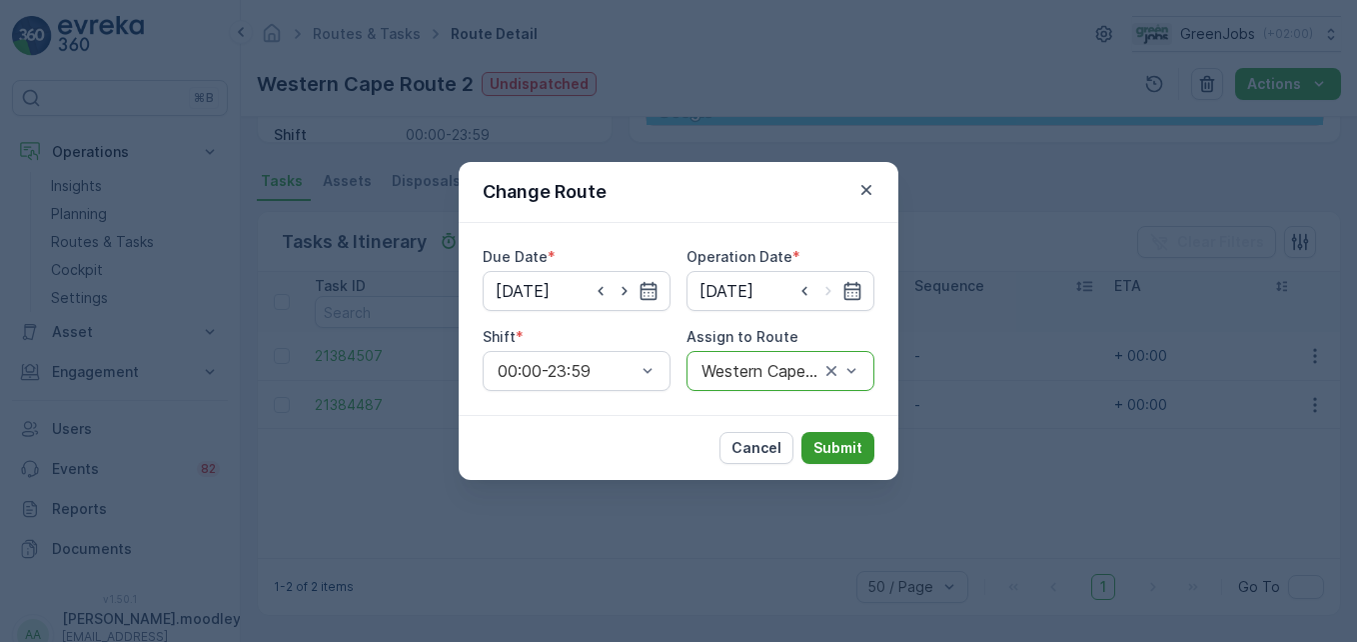
click at [829, 451] on p "Submit" at bounding box center [837, 448] width 49 height 20
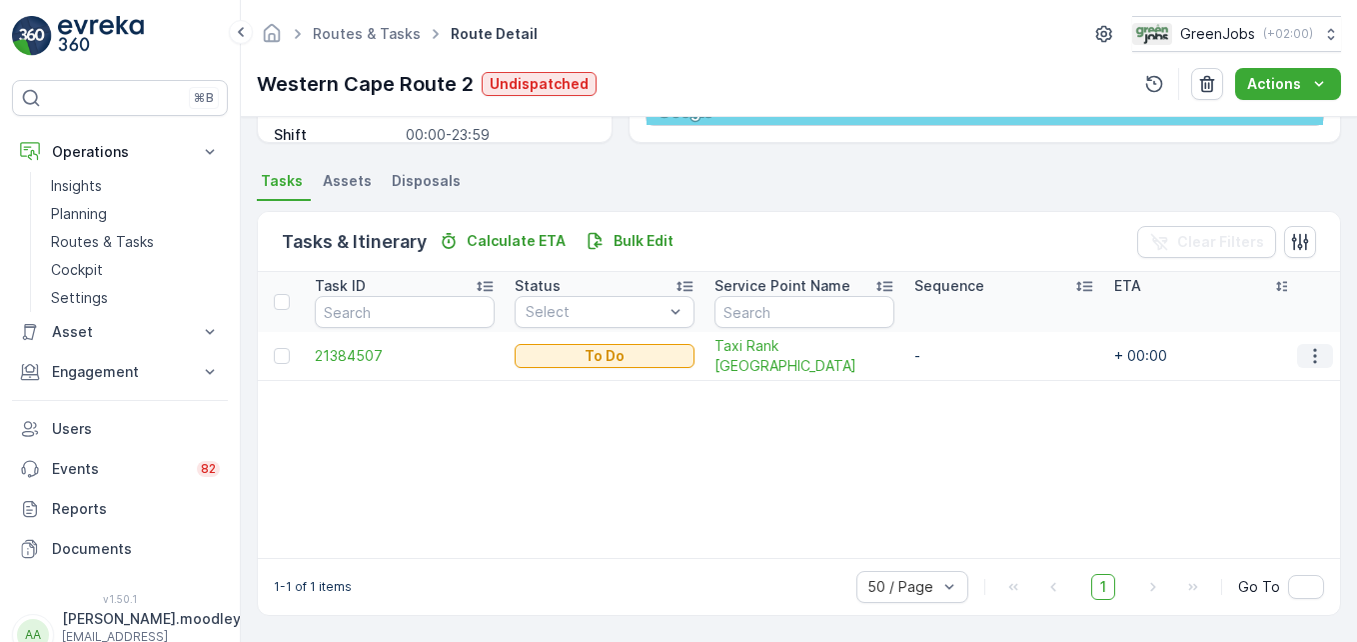
click at [970, 357] on button "button" at bounding box center [1315, 356] width 36 height 24
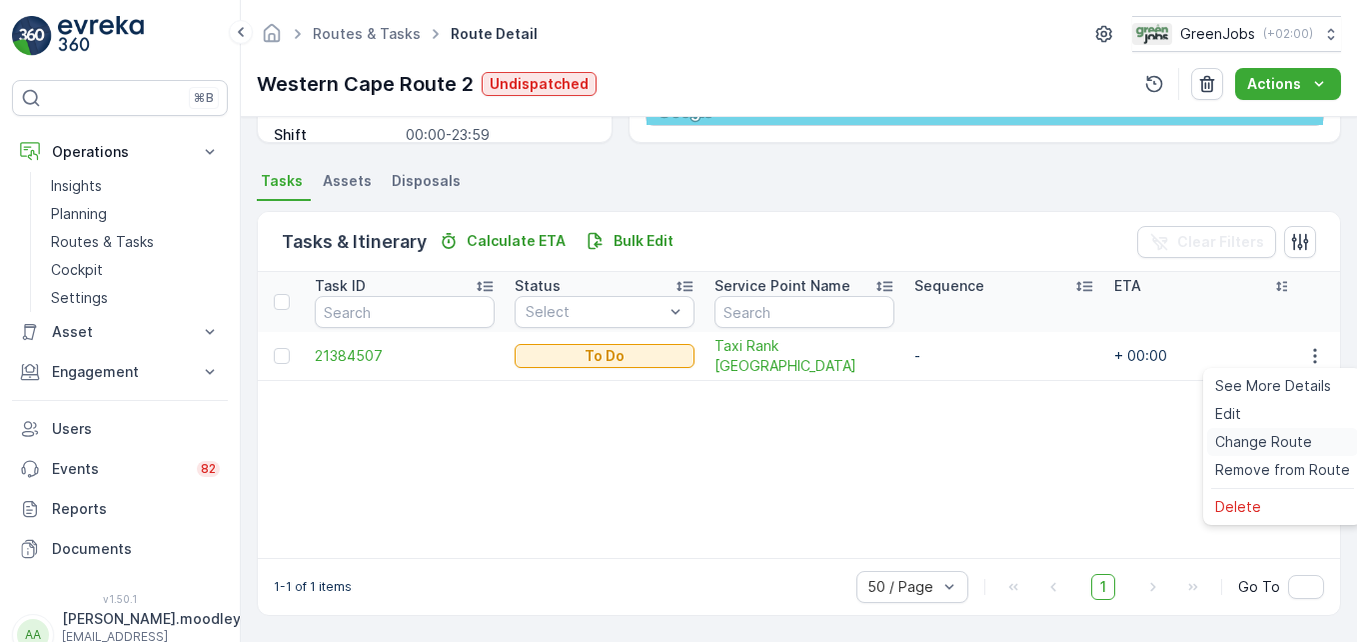
click at [970, 442] on span "Change Route" at bounding box center [1263, 442] width 97 height 20
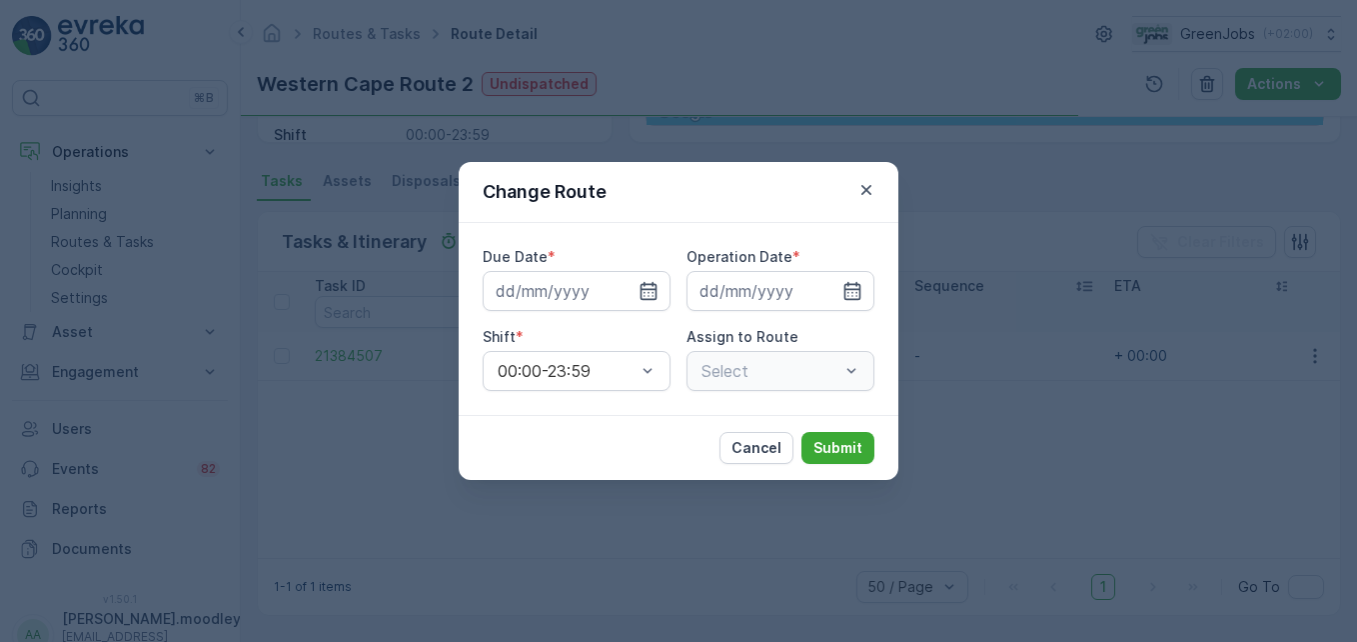
type input "[DATE]"
click at [651, 293] on icon "button" at bounding box center [649, 291] width 20 height 20
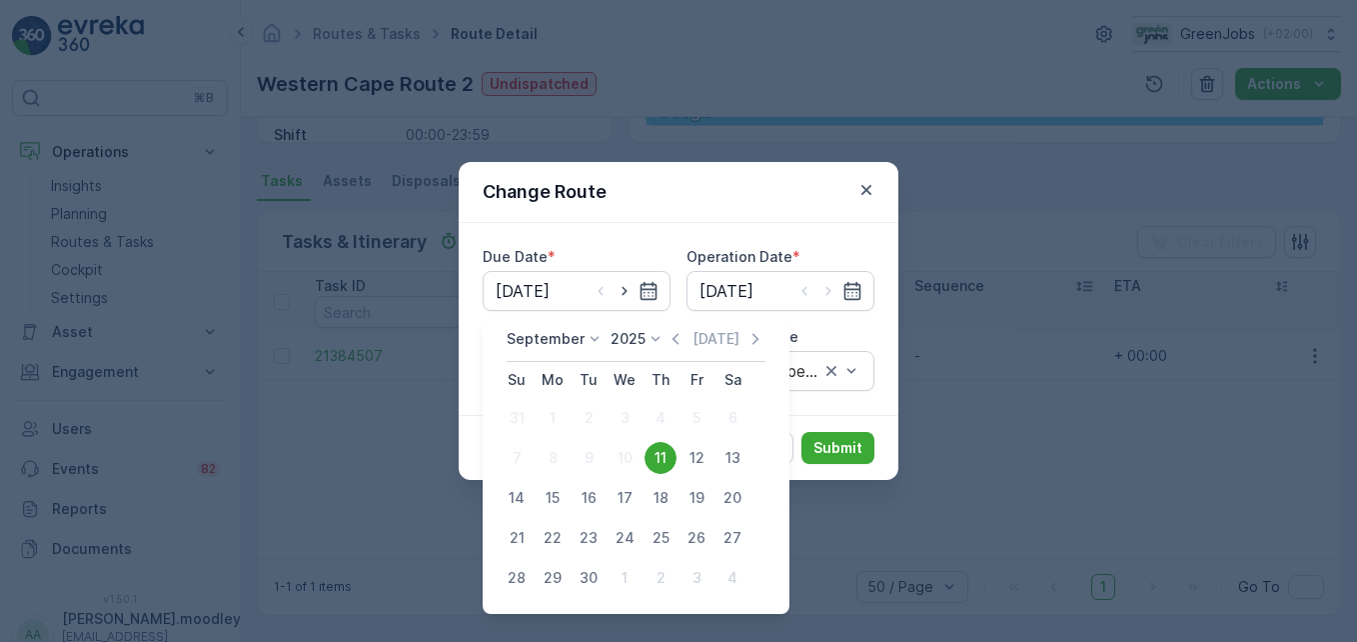
click at [855, 323] on div "Due Date * [DATE] Operation Date * [DATE] Shift * 00:00-23:59 Assign to Route W…" at bounding box center [679, 319] width 392 height 144
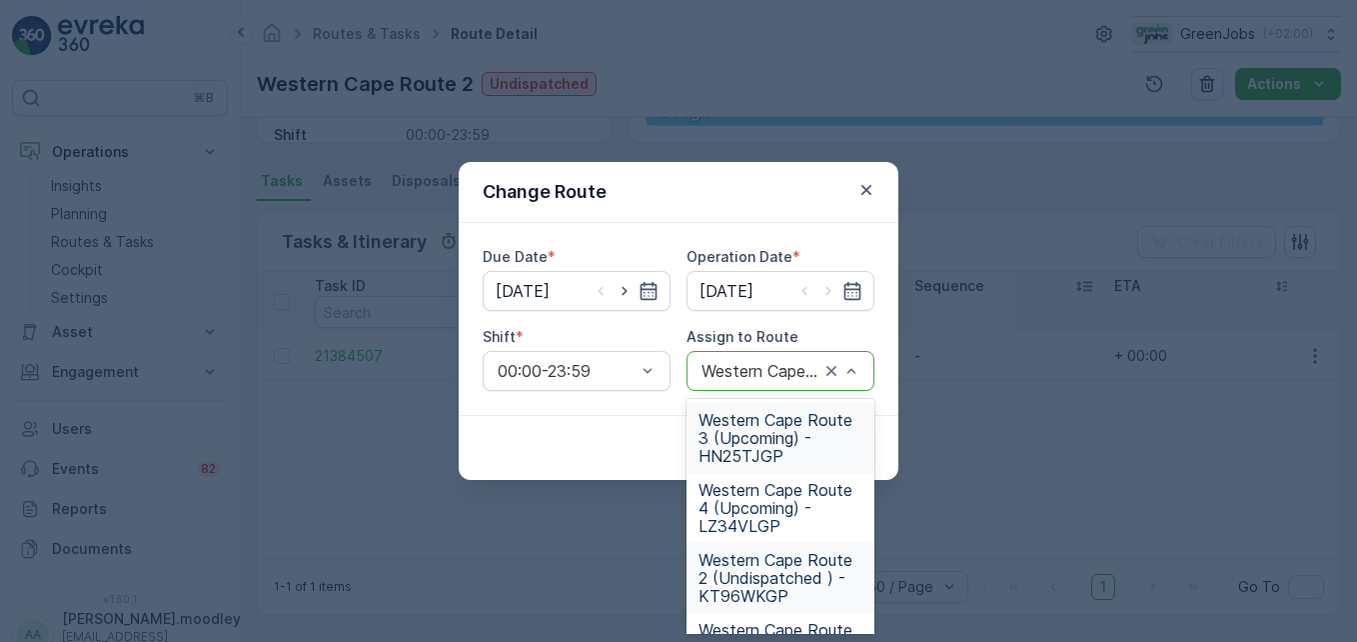
click at [746, 443] on span "Western Cape Route 3 (Upcoming) - HN25TJGP" at bounding box center [781, 438] width 164 height 54
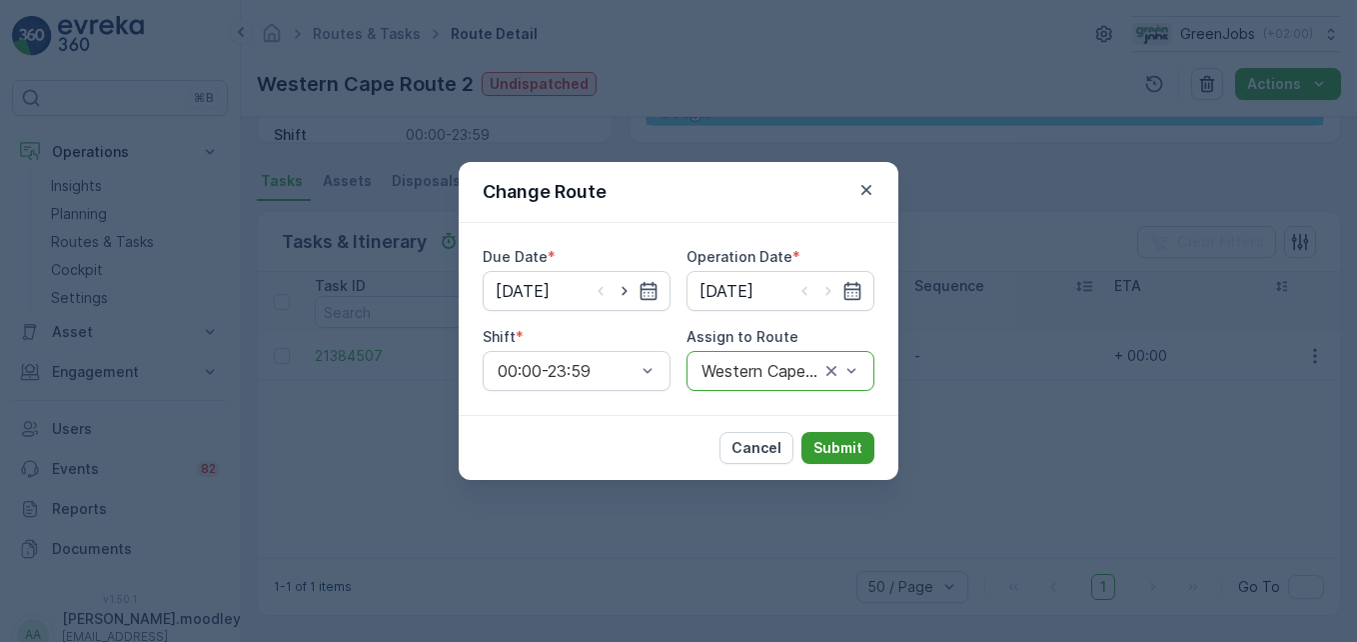
click at [844, 447] on p "Submit" at bounding box center [837, 448] width 49 height 20
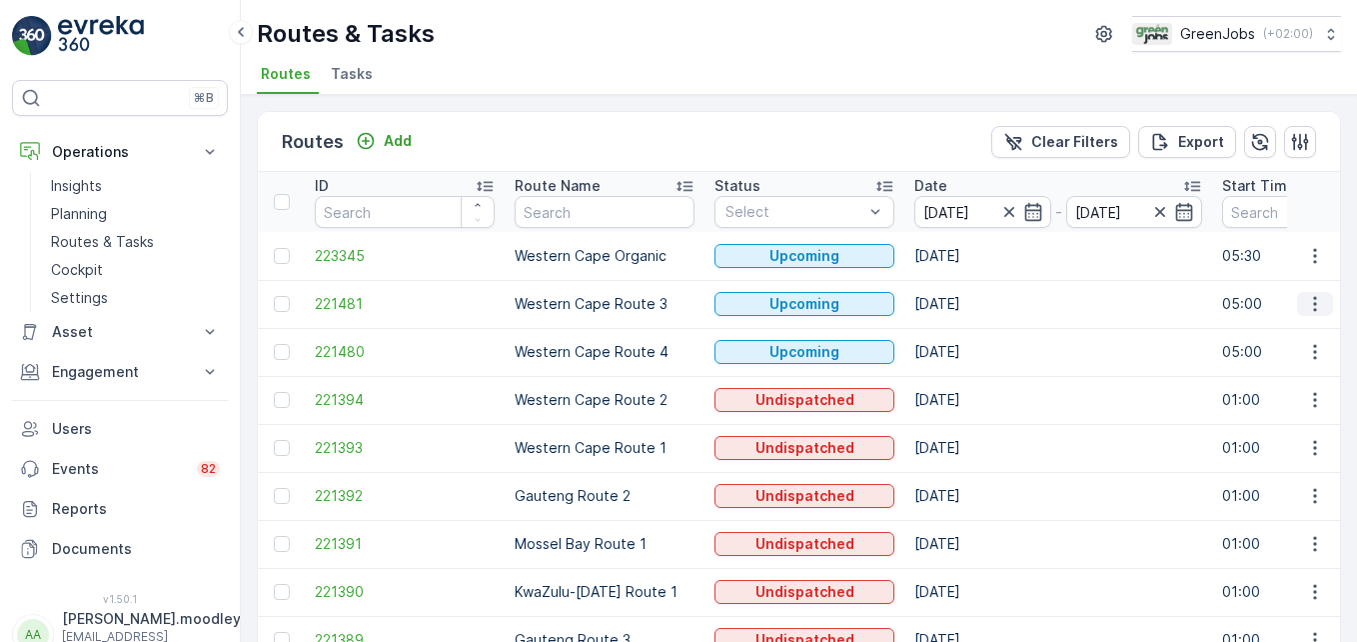
click at [970, 304] on icon "button" at bounding box center [1315, 304] width 20 height 20
click at [970, 335] on span "See More Details" at bounding box center [1268, 334] width 116 height 20
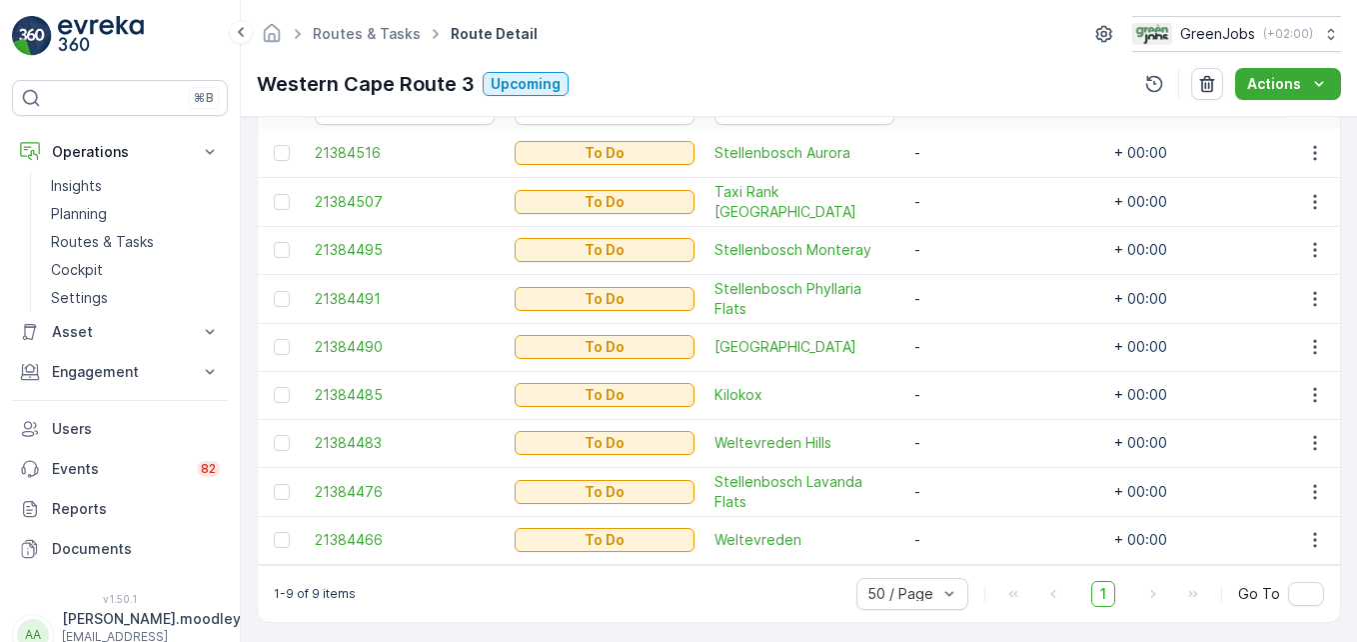
scroll to position [609, 0]
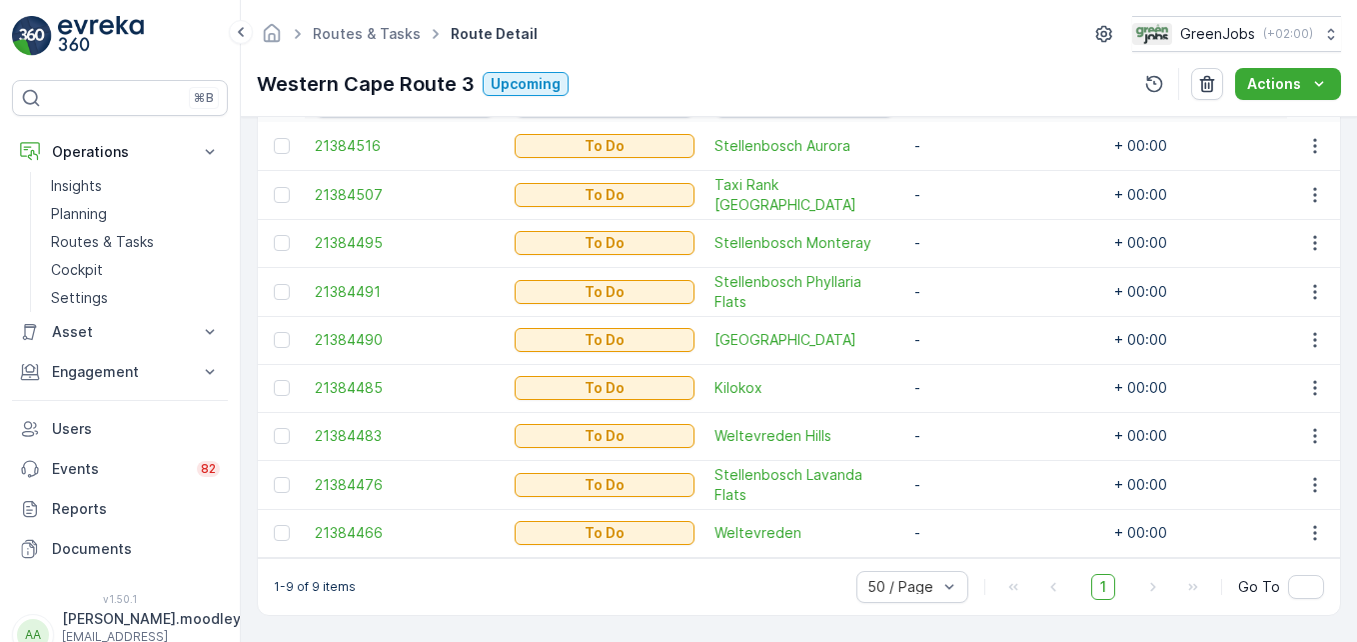
click at [613, 316] on td "To Do" at bounding box center [605, 340] width 200 height 48
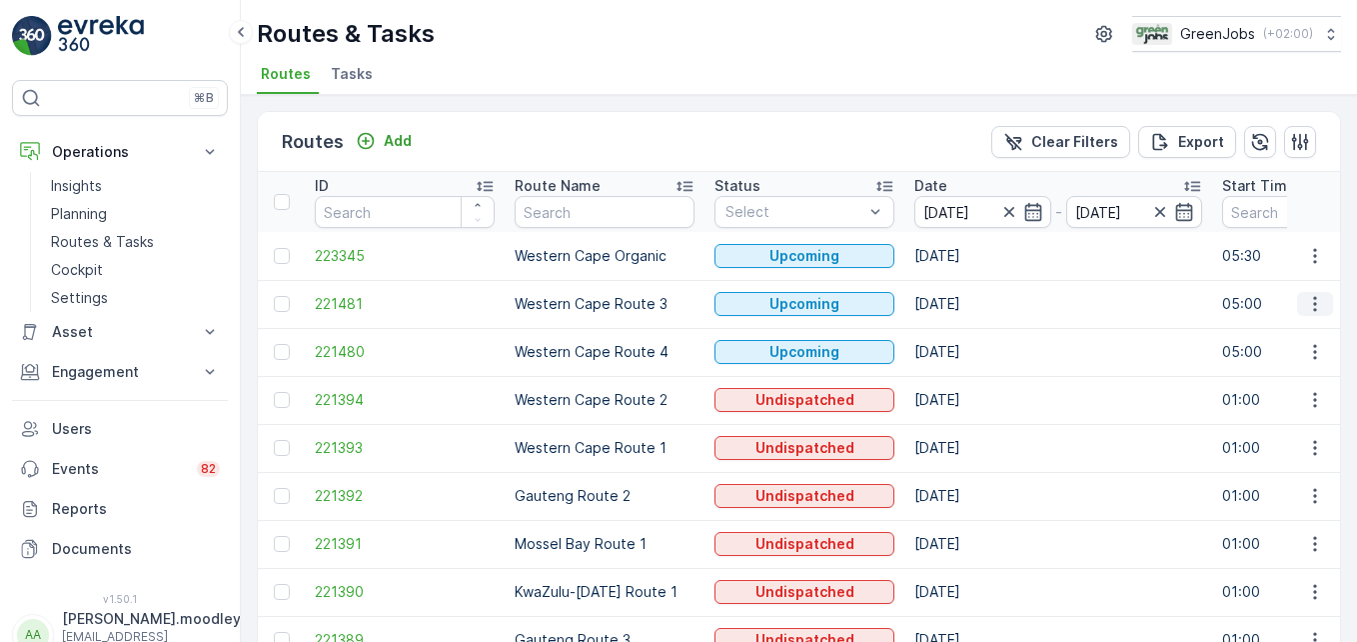
click at [970, 302] on icon "button" at bounding box center [1315, 304] width 20 height 20
click at [970, 332] on span "See More Details" at bounding box center [1268, 334] width 116 height 20
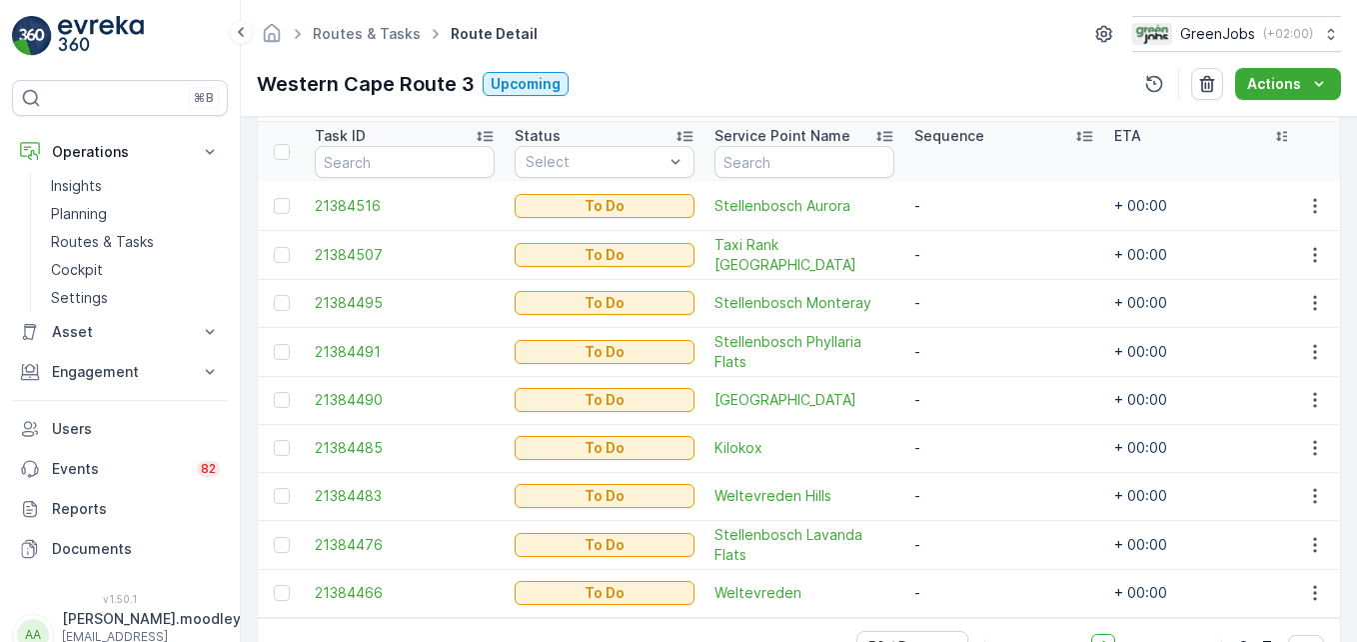
scroll to position [600, 0]
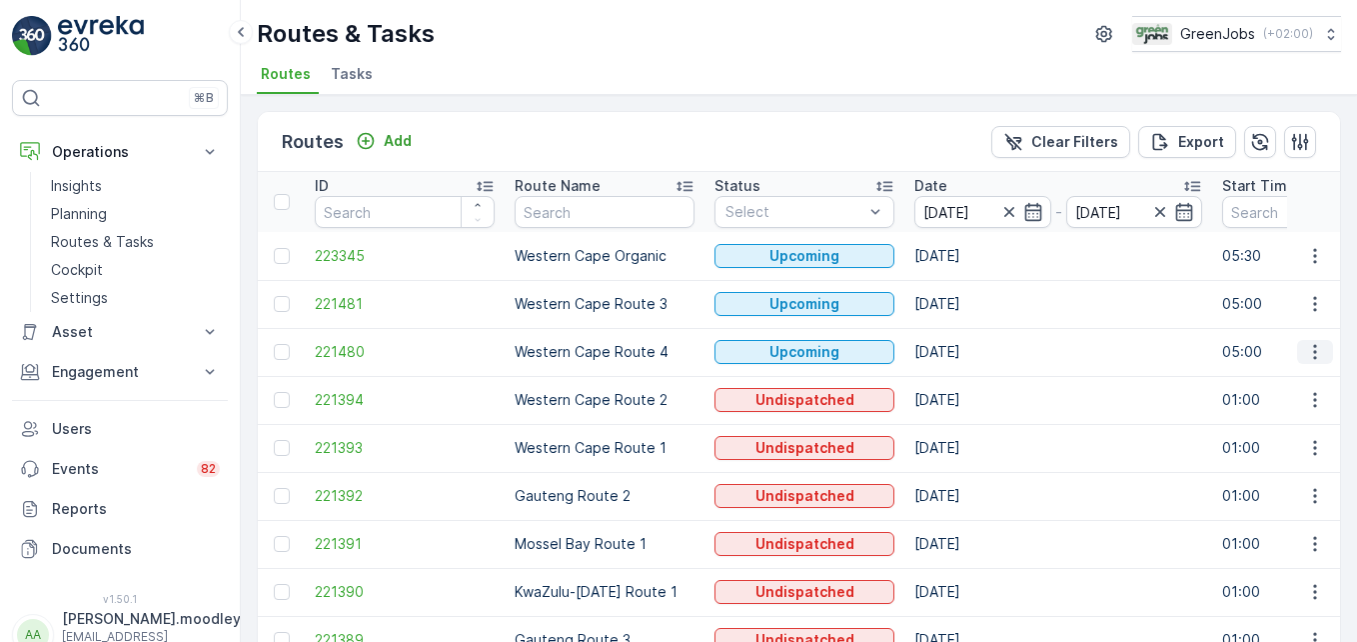
click at [970, 351] on icon "button" at bounding box center [1315, 352] width 20 height 20
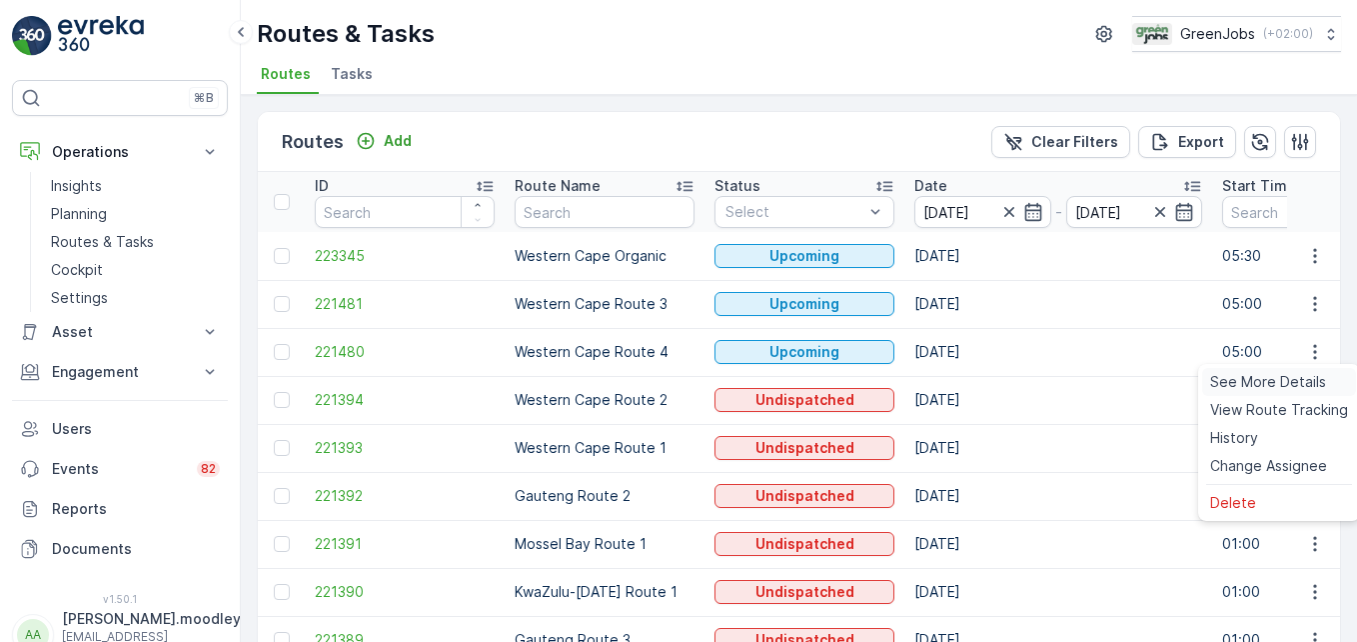
click at [970, 374] on span "See More Details" at bounding box center [1268, 382] width 116 height 20
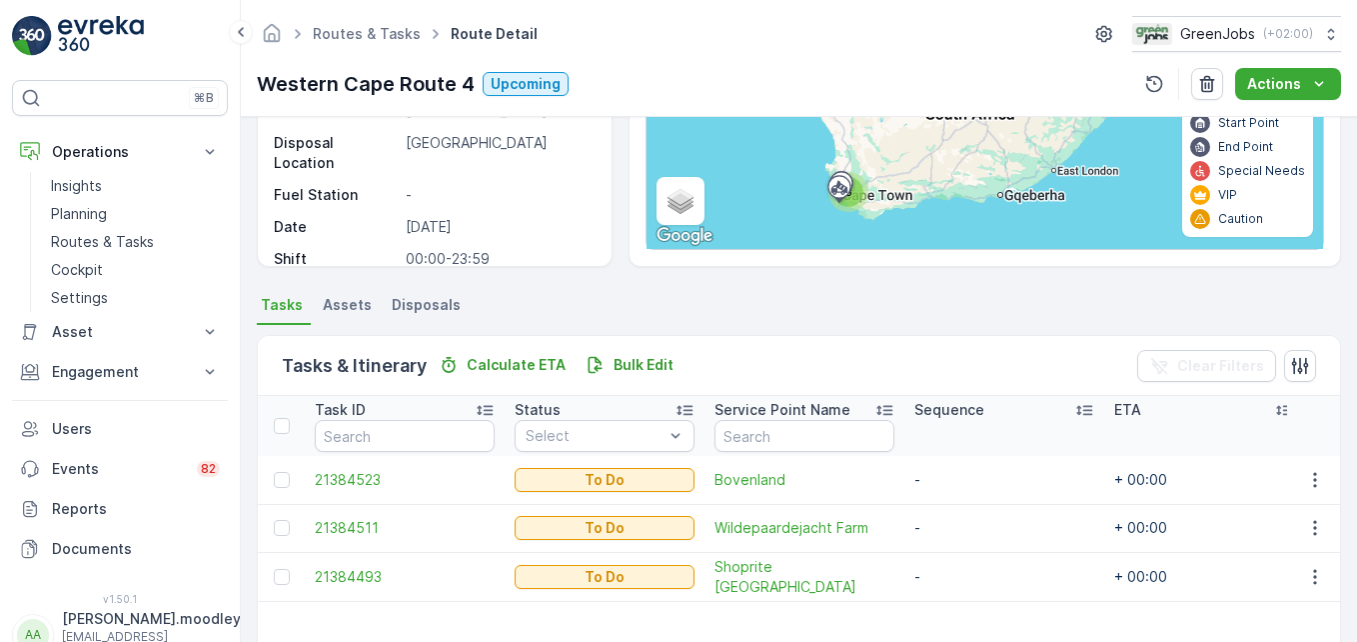
scroll to position [300, 0]
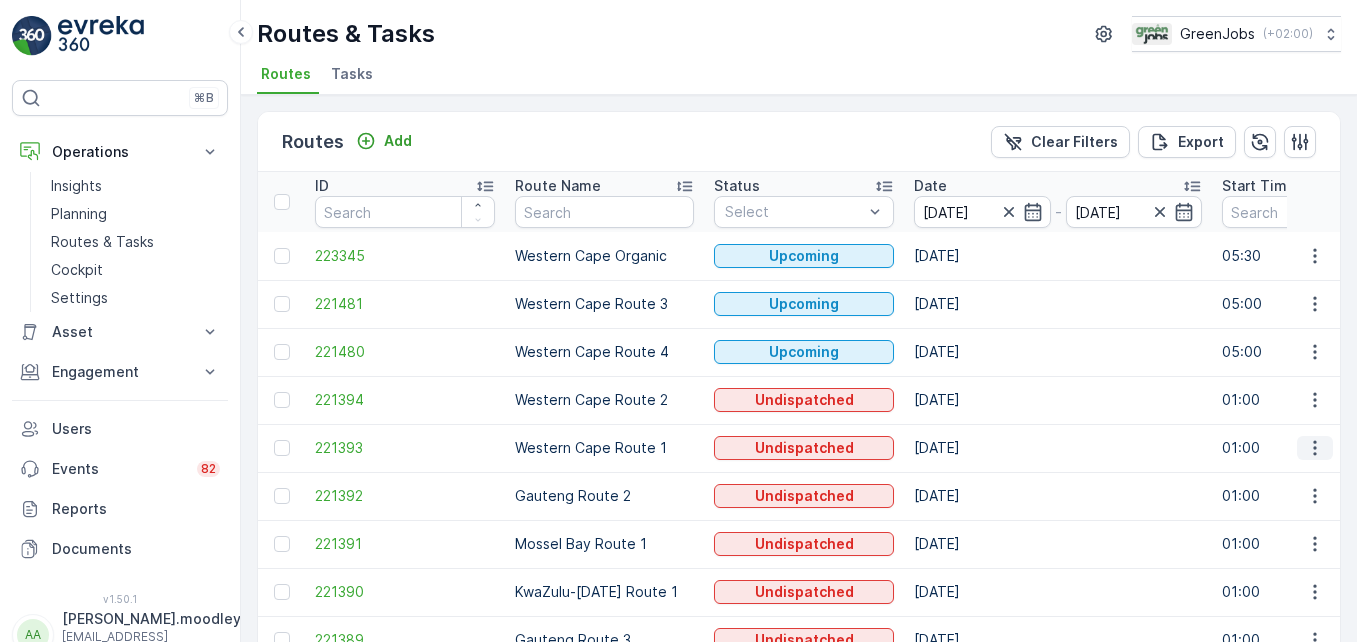
click at [970, 444] on icon "button" at bounding box center [1315, 448] width 20 height 20
click at [970, 475] on span "See More Details" at bounding box center [1268, 478] width 116 height 20
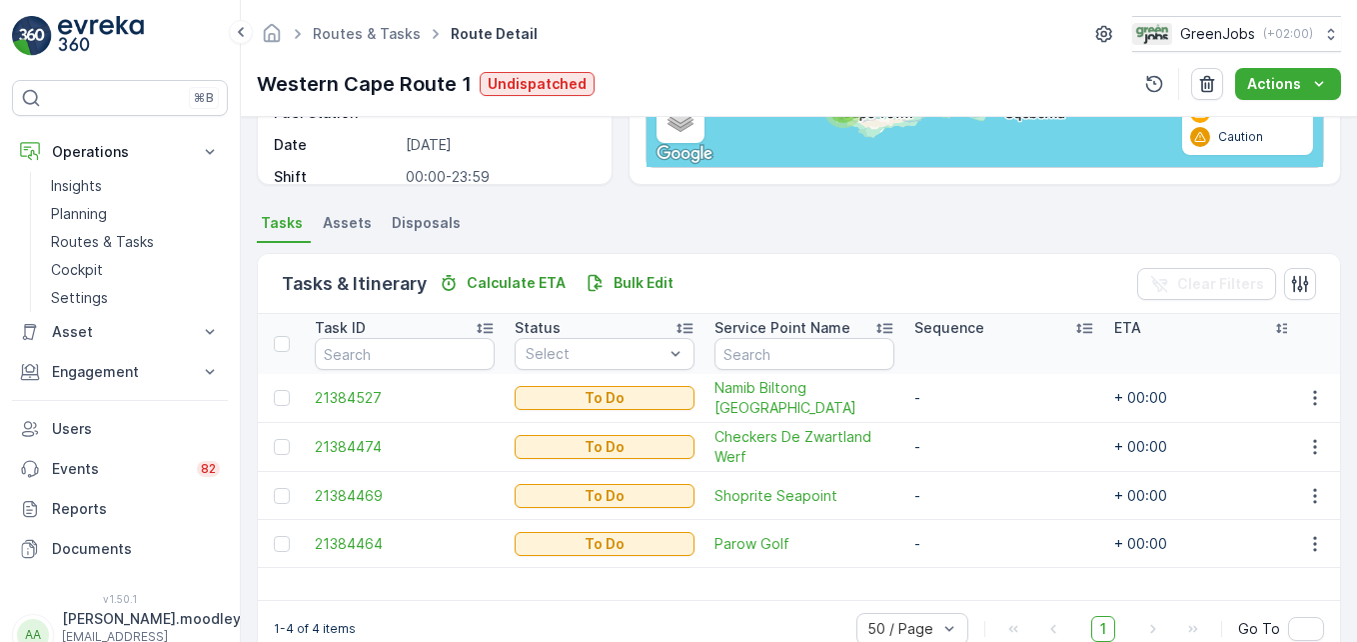
scroll to position [390, 0]
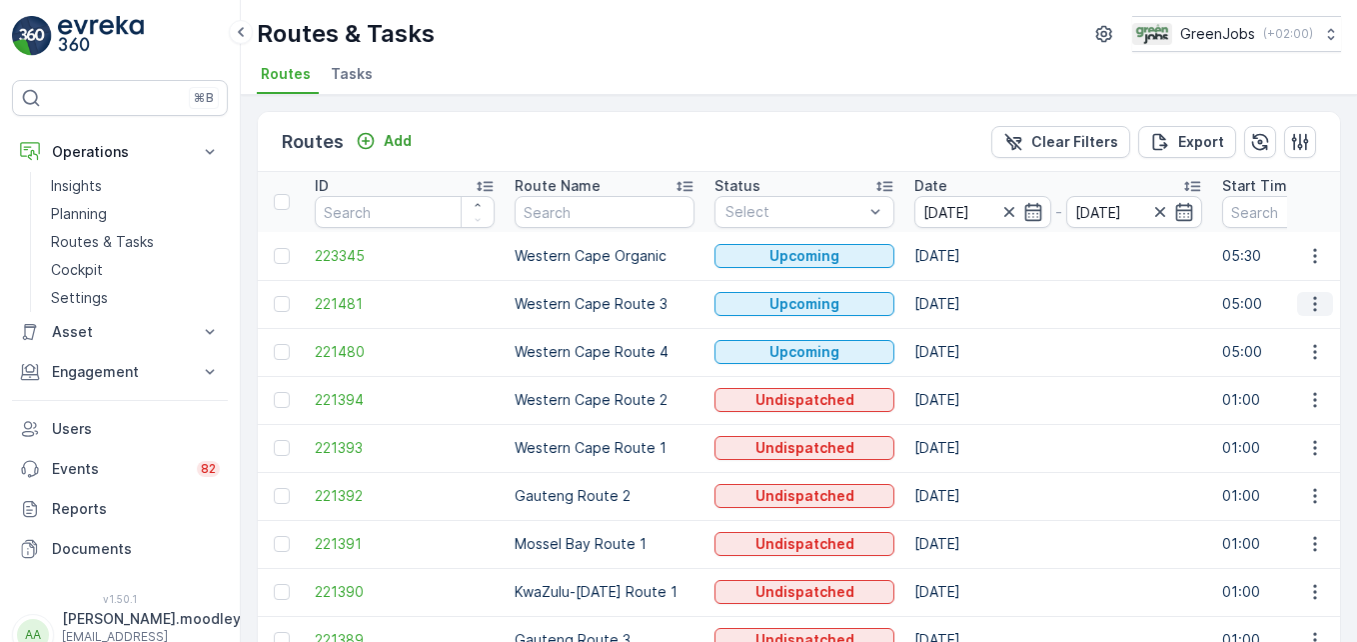
click at [970, 308] on icon "button" at bounding box center [1315, 304] width 20 height 20
click at [970, 338] on span "See More Details" at bounding box center [1268, 334] width 116 height 20
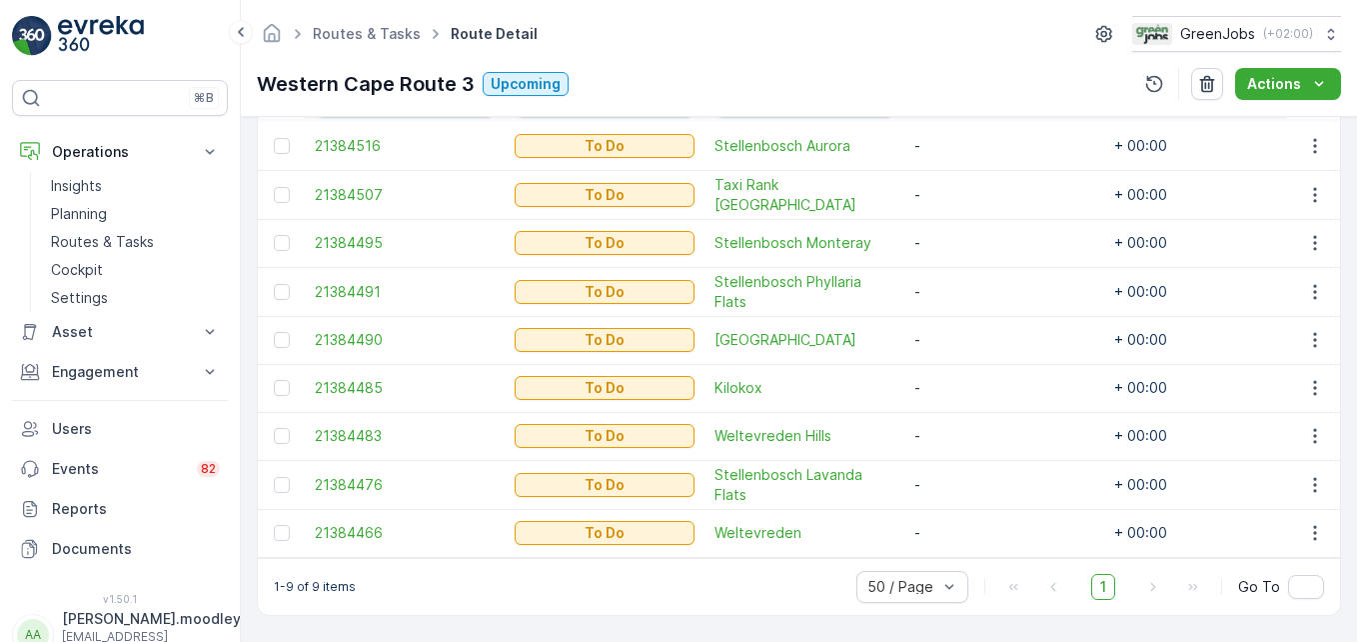
scroll to position [609, 0]
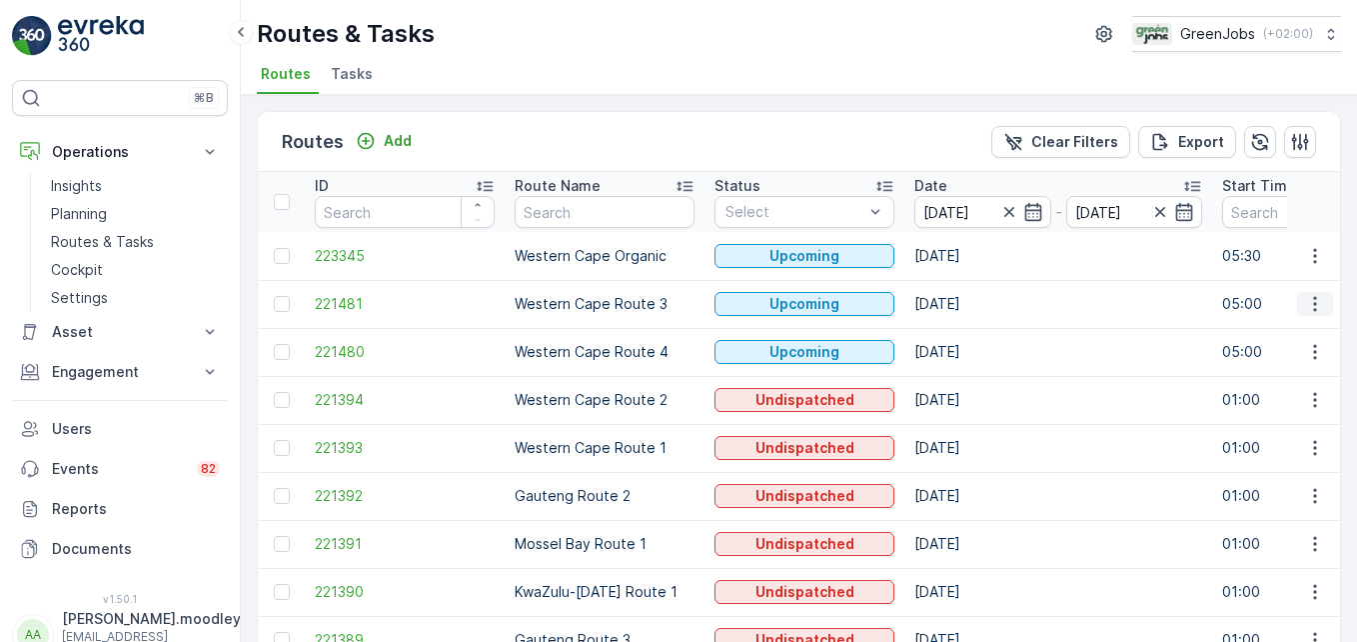
click at [970, 306] on icon "button" at bounding box center [1315, 304] width 20 height 20
click at [970, 332] on span "See More Details" at bounding box center [1268, 334] width 116 height 20
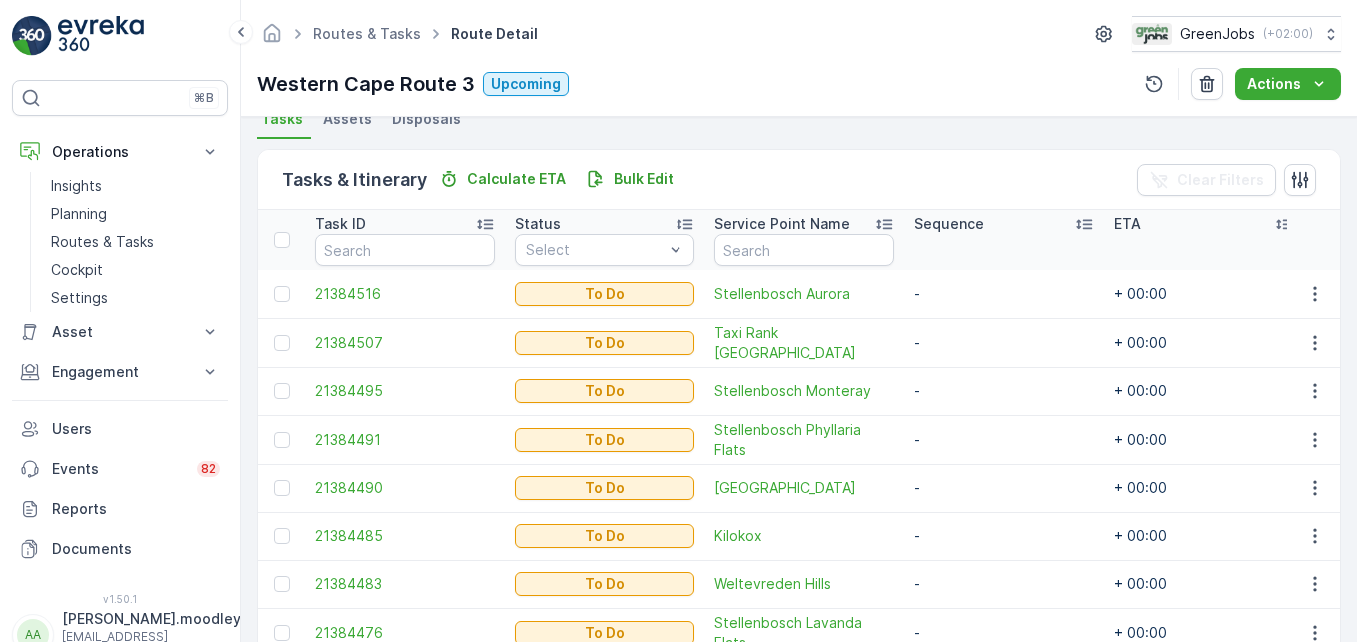
scroll to position [609, 0]
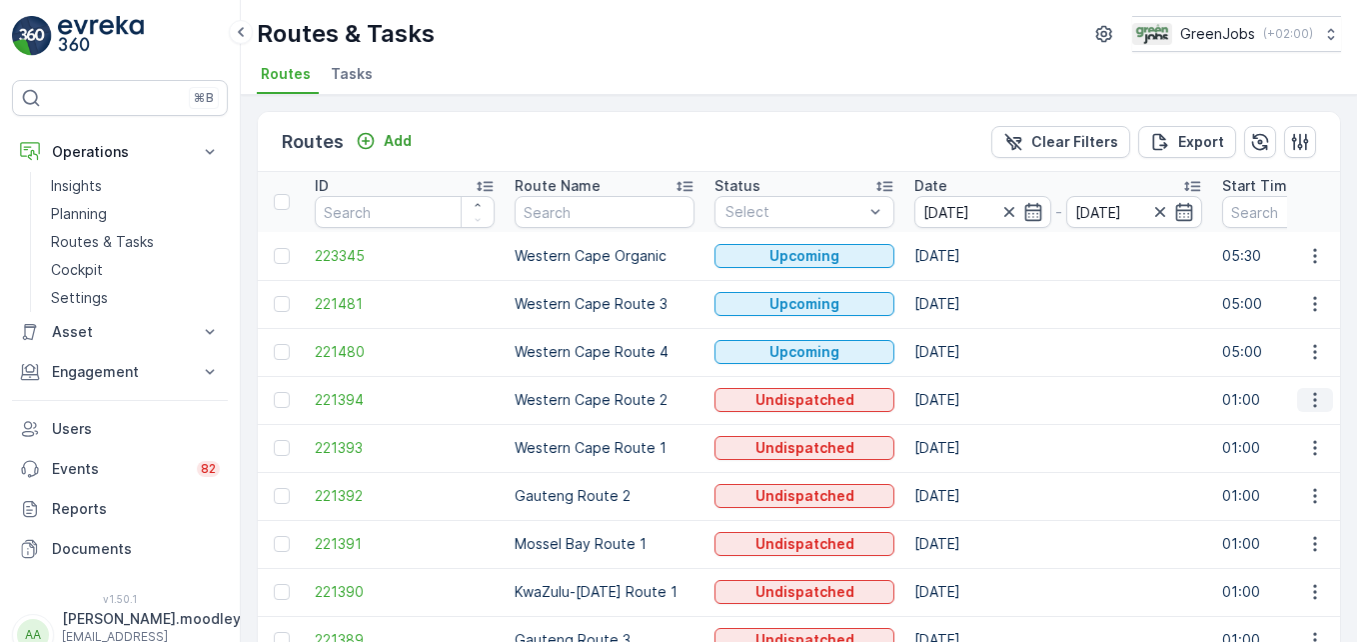
click at [970, 402] on icon "button" at bounding box center [1315, 400] width 20 height 20
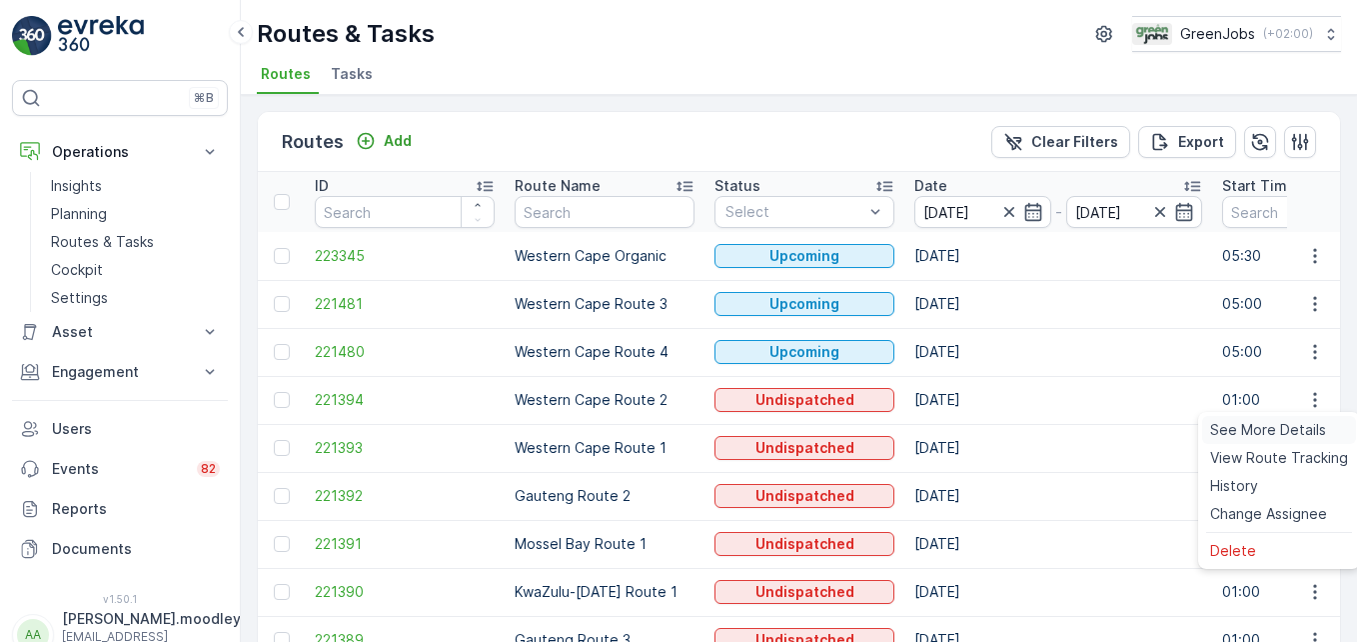
click at [970, 429] on span "See More Details" at bounding box center [1268, 430] width 116 height 20
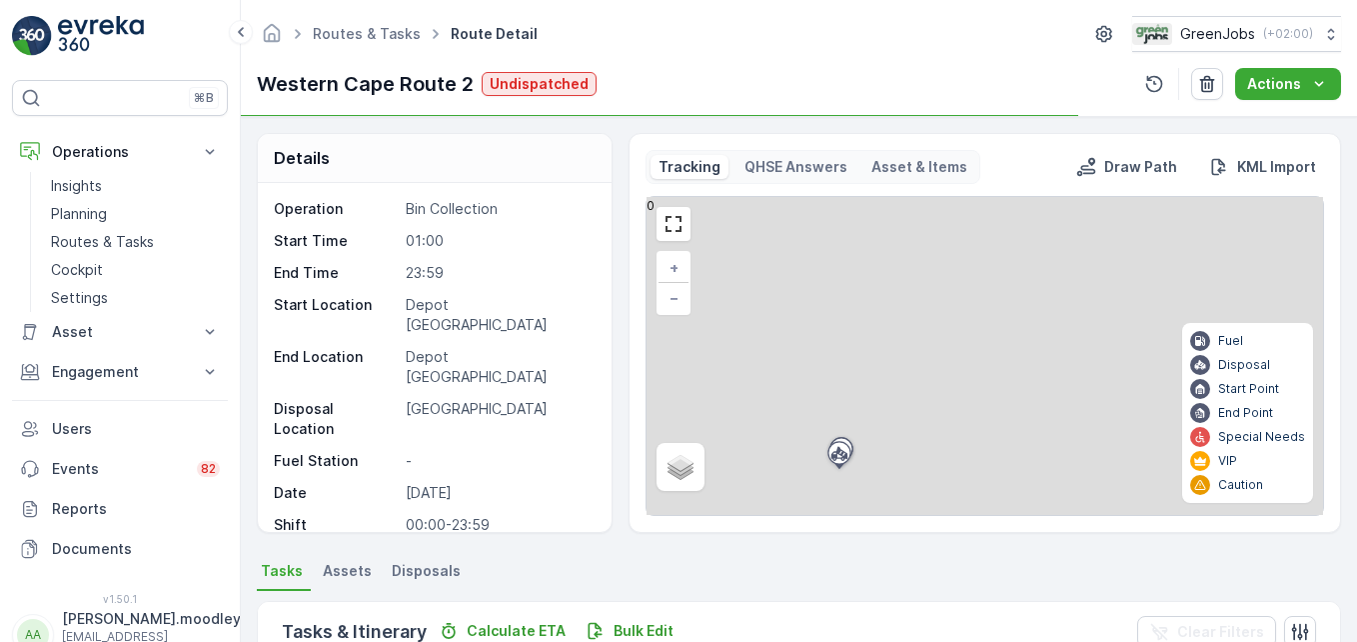
scroll to position [400, 0]
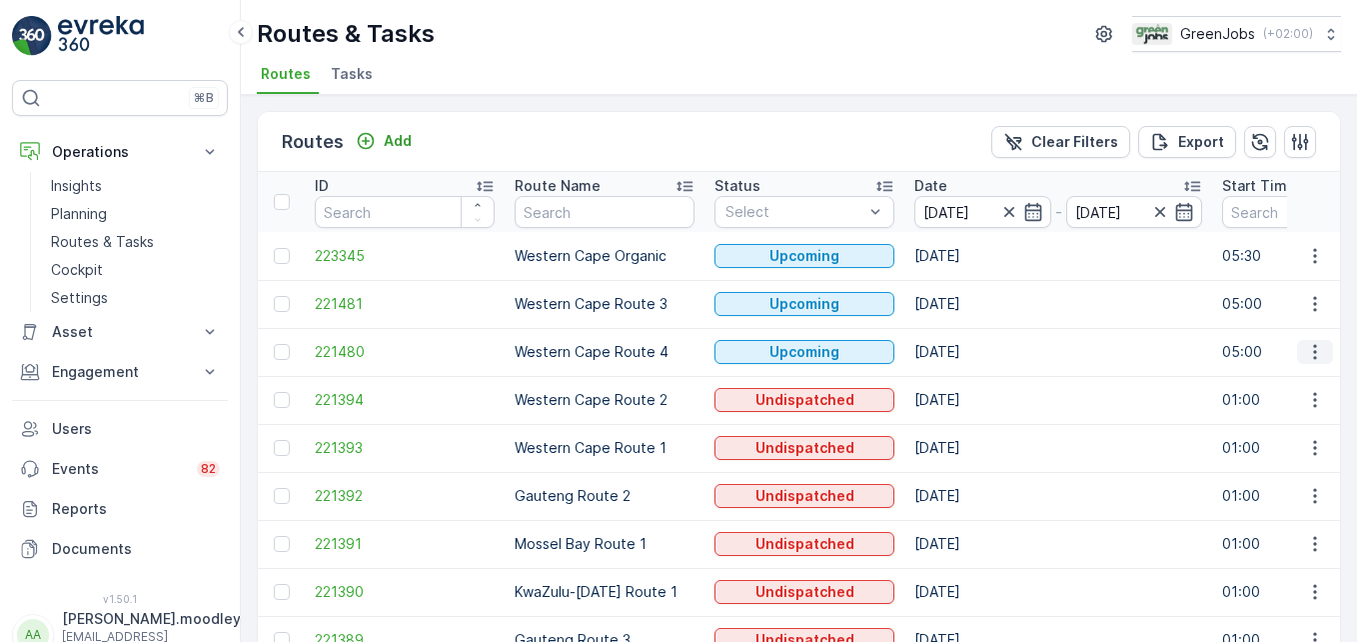
click at [970, 349] on icon "button" at bounding box center [1315, 352] width 20 height 20
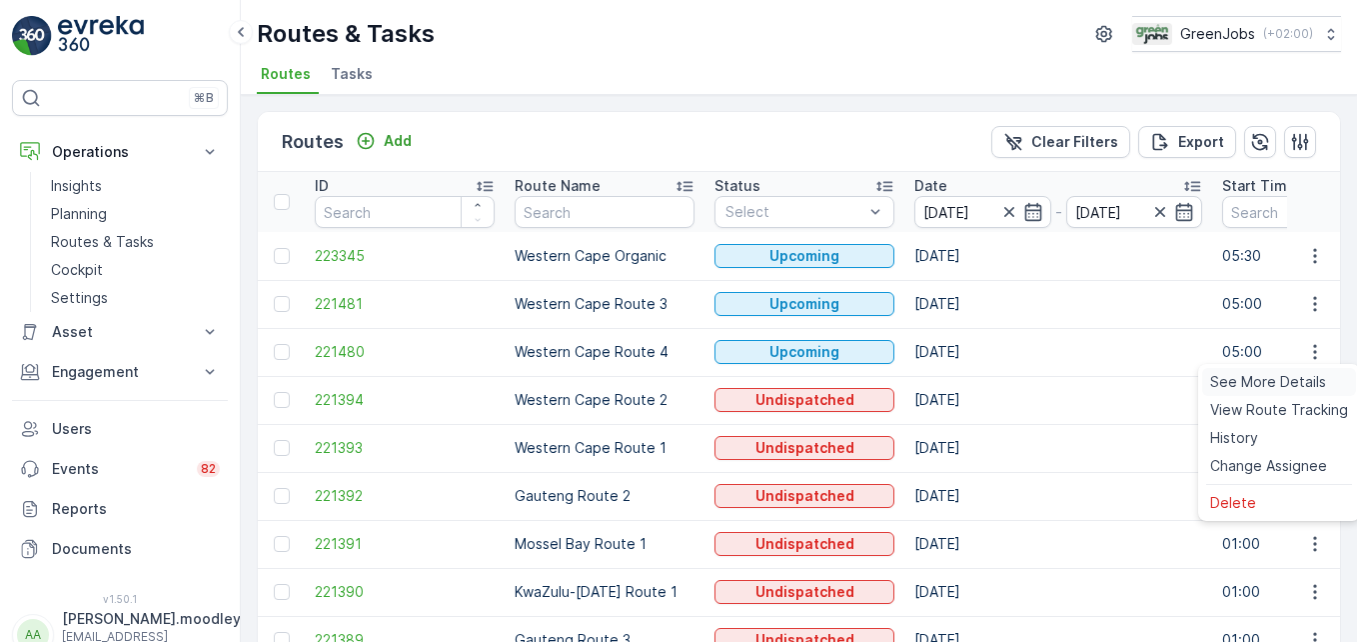
click at [970, 375] on span "See More Details" at bounding box center [1268, 382] width 116 height 20
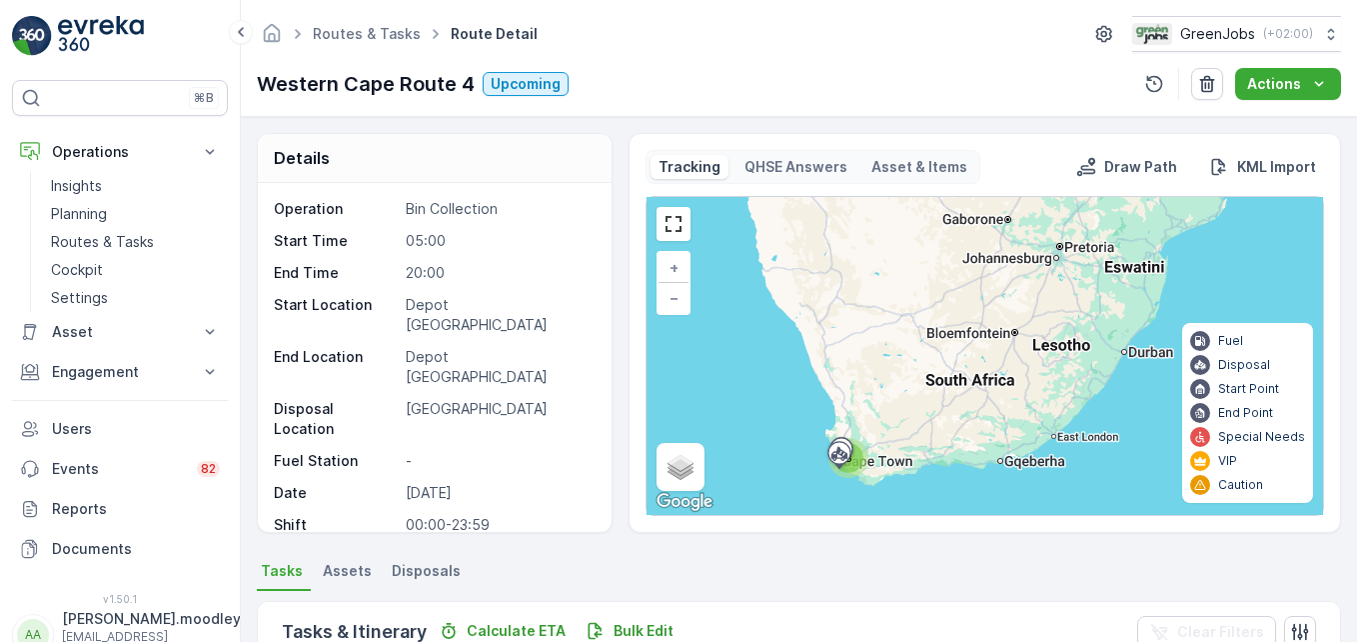
scroll to position [390, 0]
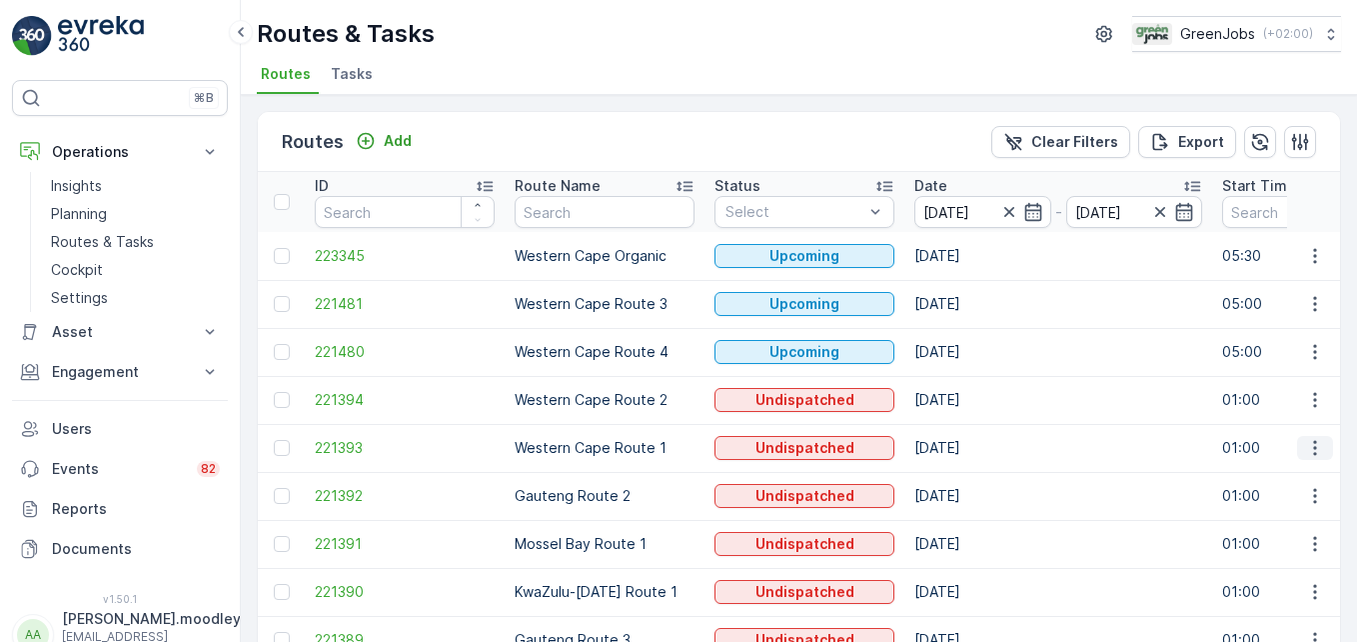
click at [970, 448] on icon "button" at bounding box center [1315, 448] width 20 height 20
click at [970, 479] on span "See More Details" at bounding box center [1268, 478] width 116 height 20
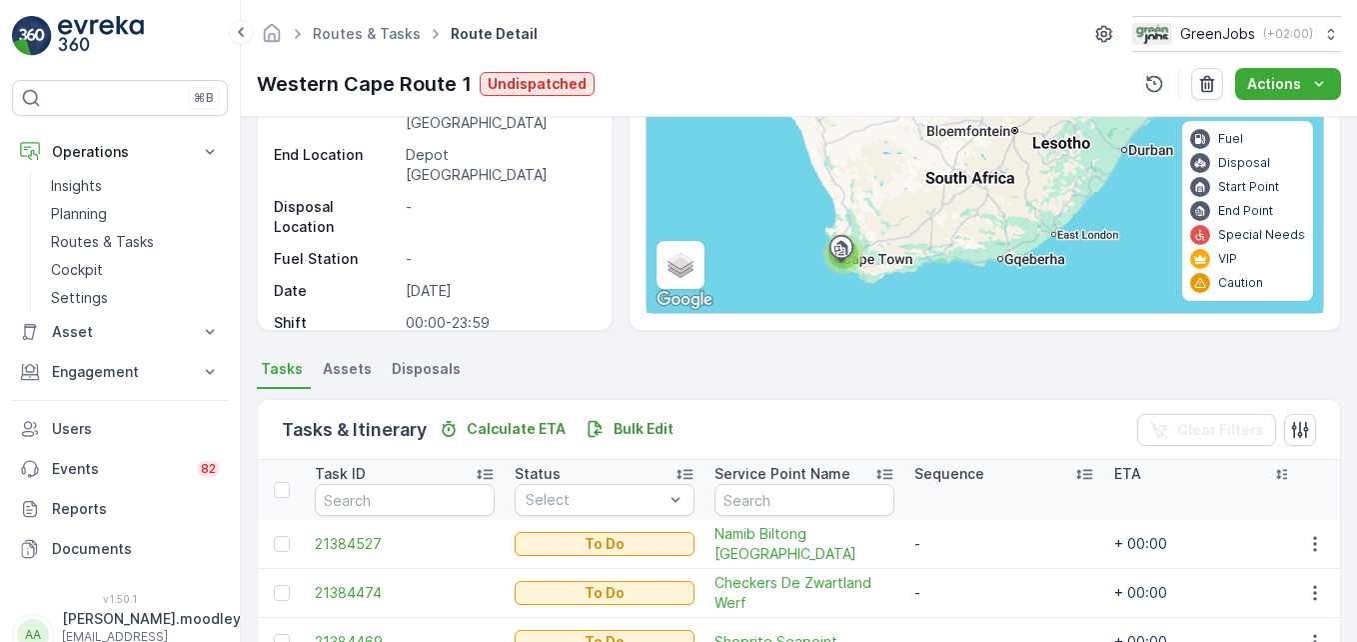
scroll to position [390, 0]
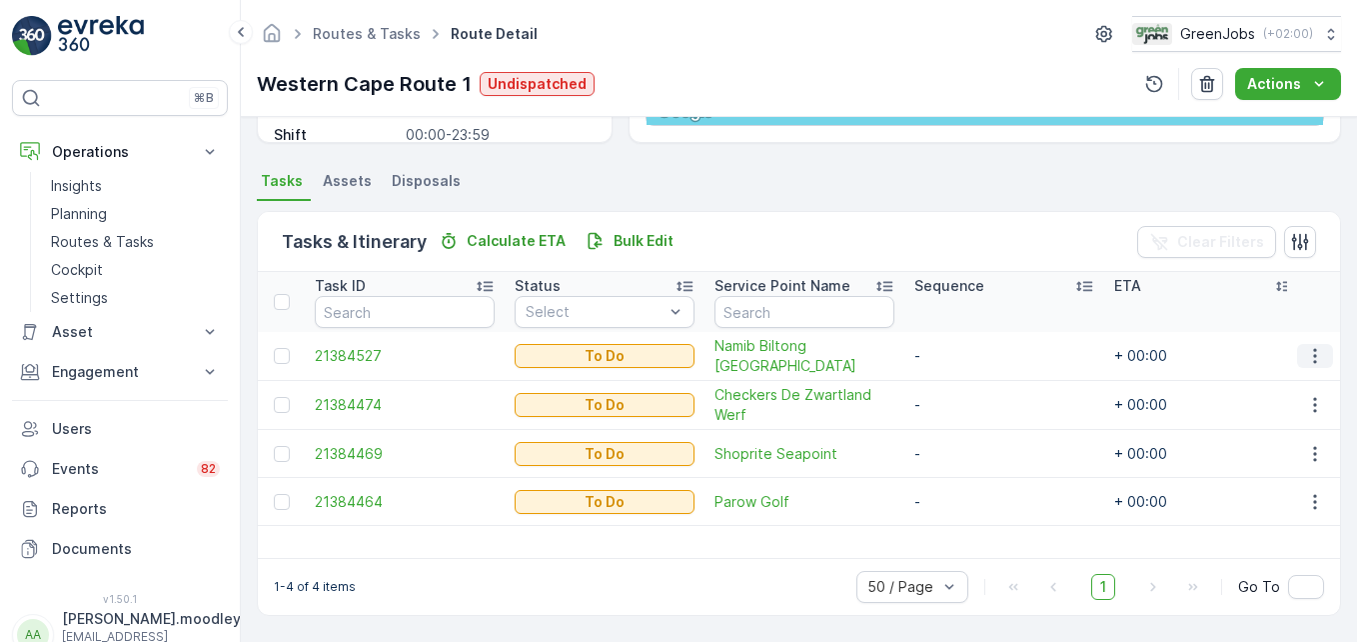
click at [970, 353] on icon "button" at bounding box center [1315, 356] width 20 height 20
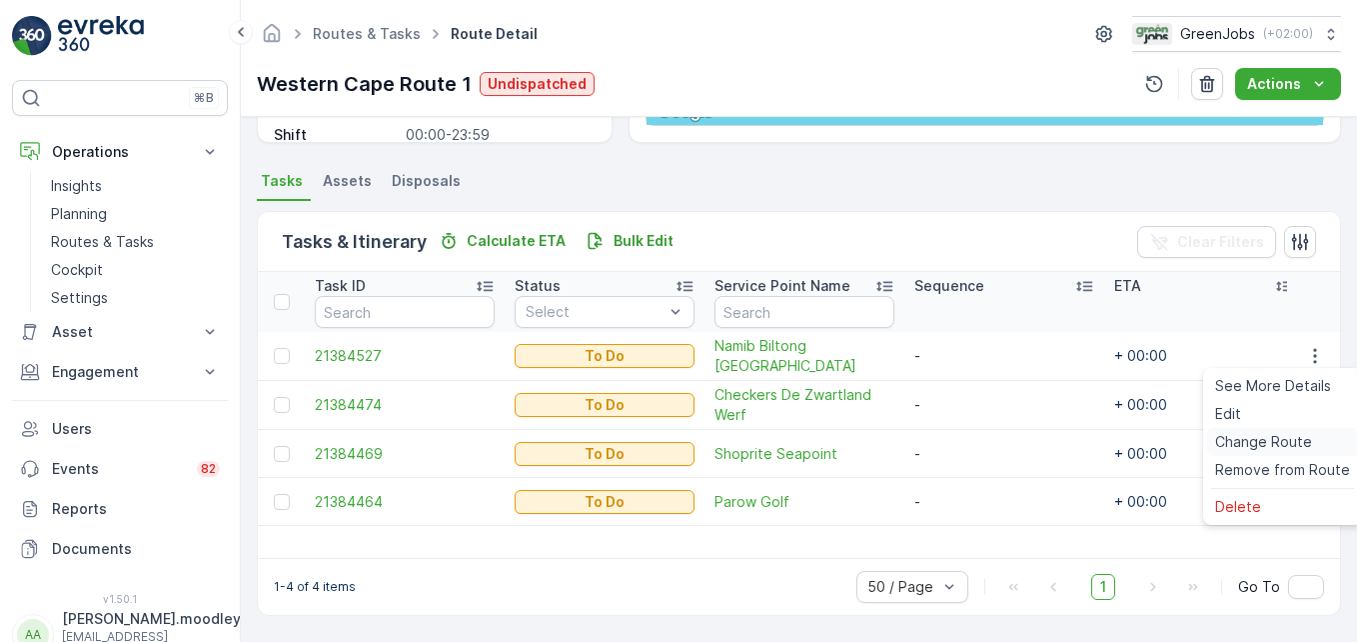
click at [970, 443] on span "Change Route" at bounding box center [1263, 442] width 97 height 20
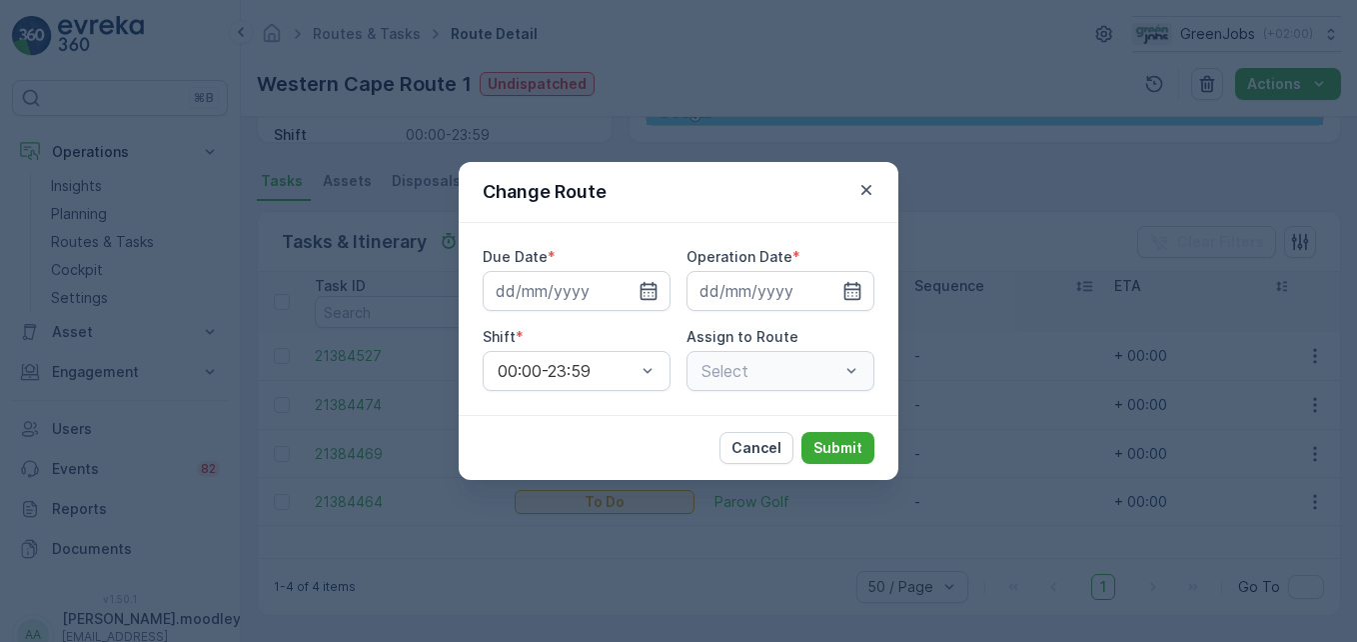
type input "[DATE]"
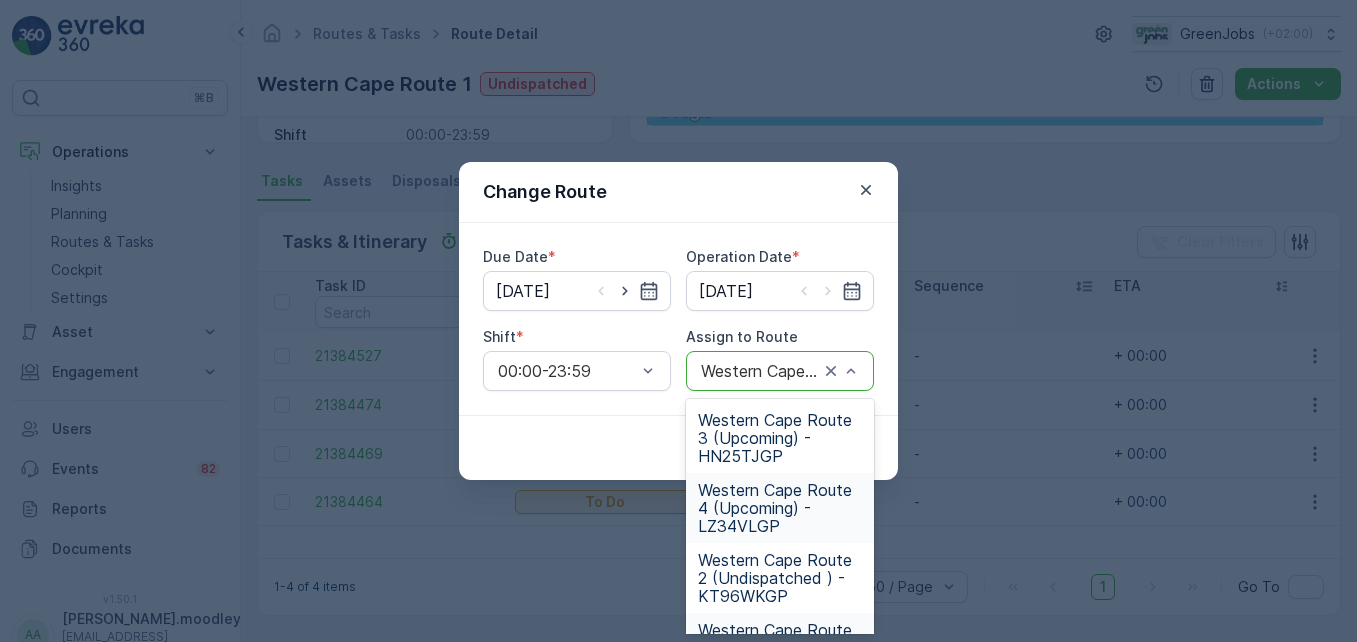
click at [765, 509] on span "Western Cape Route 4 (Upcoming) - LZ34VLGP" at bounding box center [781, 508] width 164 height 54
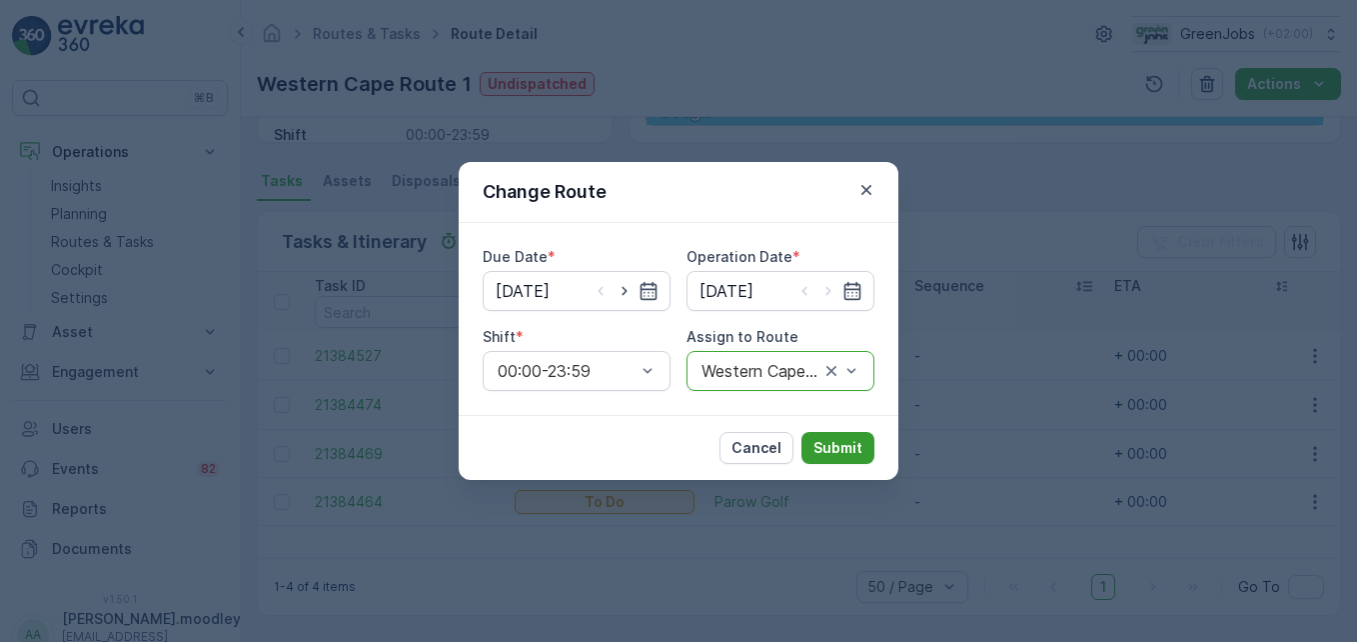
click at [844, 447] on p "Submit" at bounding box center [837, 448] width 49 height 20
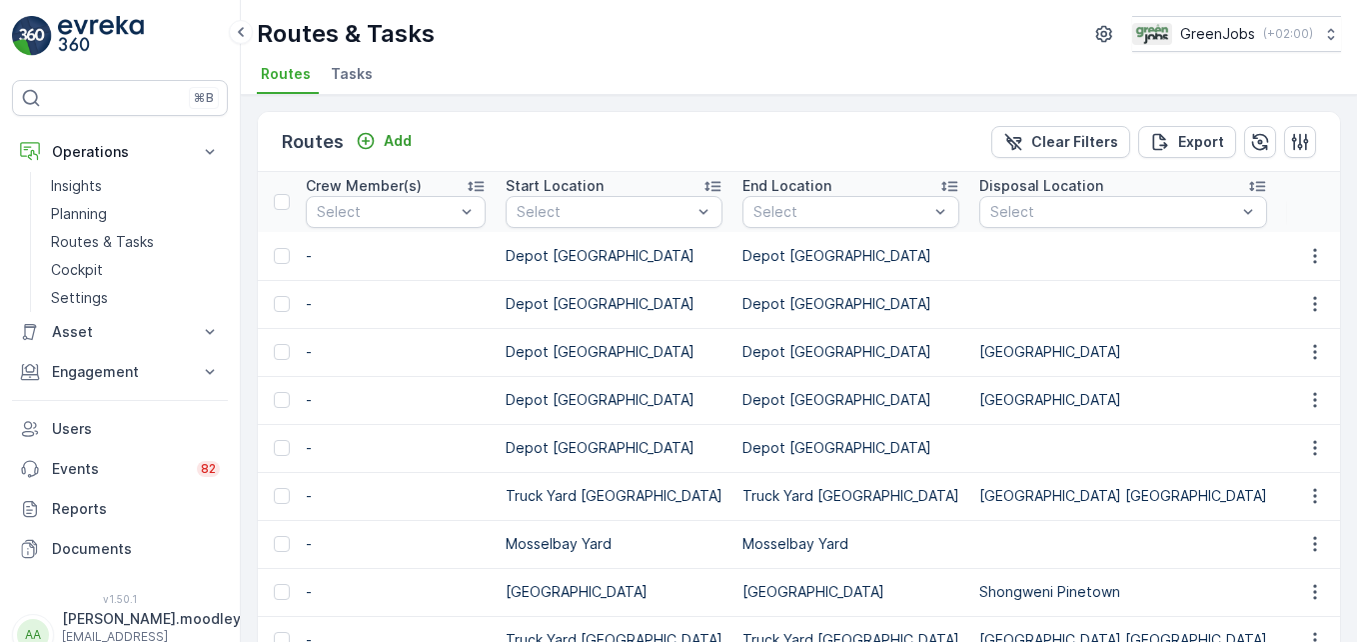
scroll to position [0, 2934]
